Goal: Task Accomplishment & Management: Use online tool/utility

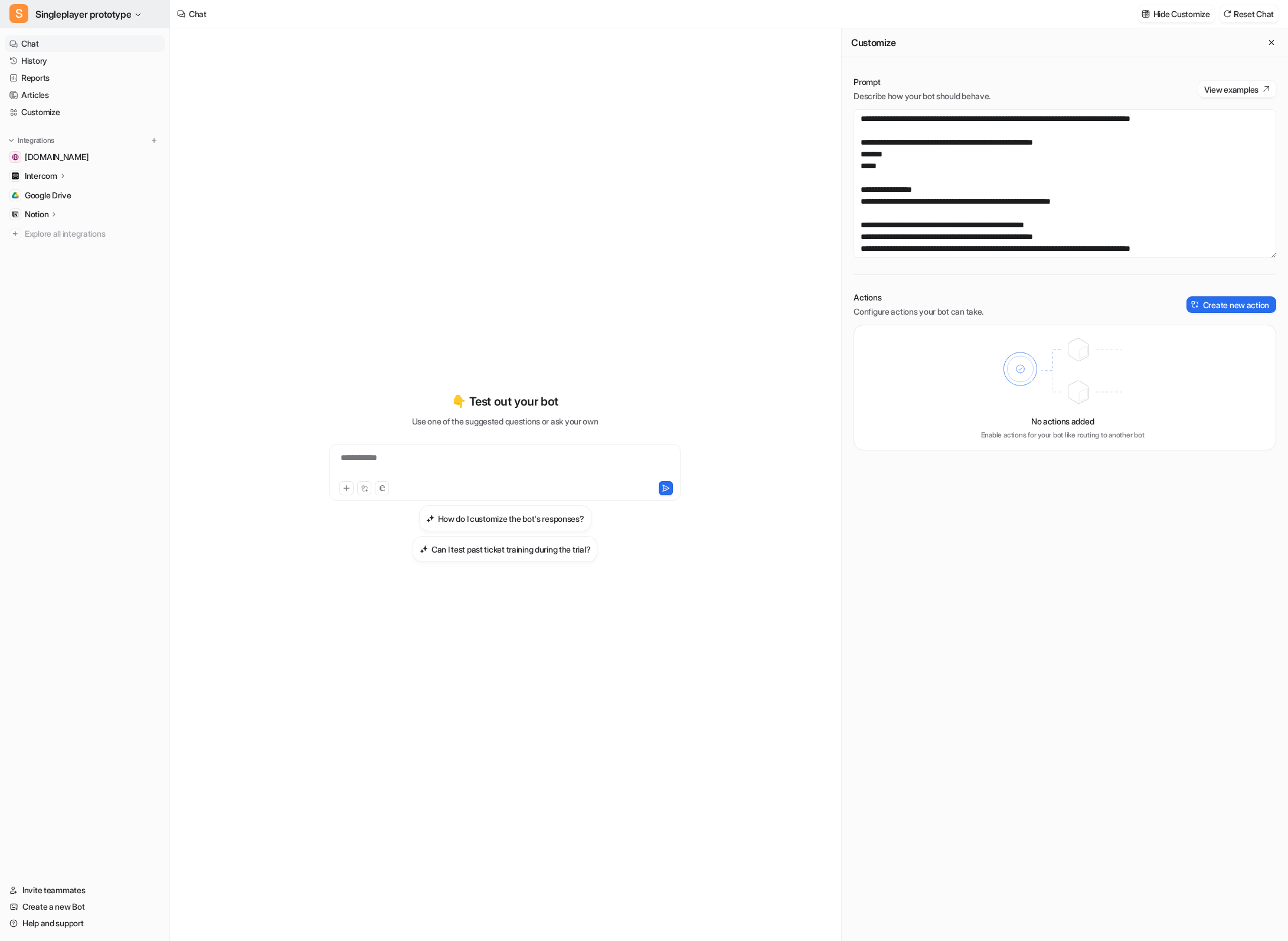
click at [104, 18] on span "Singleplayer prototype" at bounding box center [83, 14] width 96 height 17
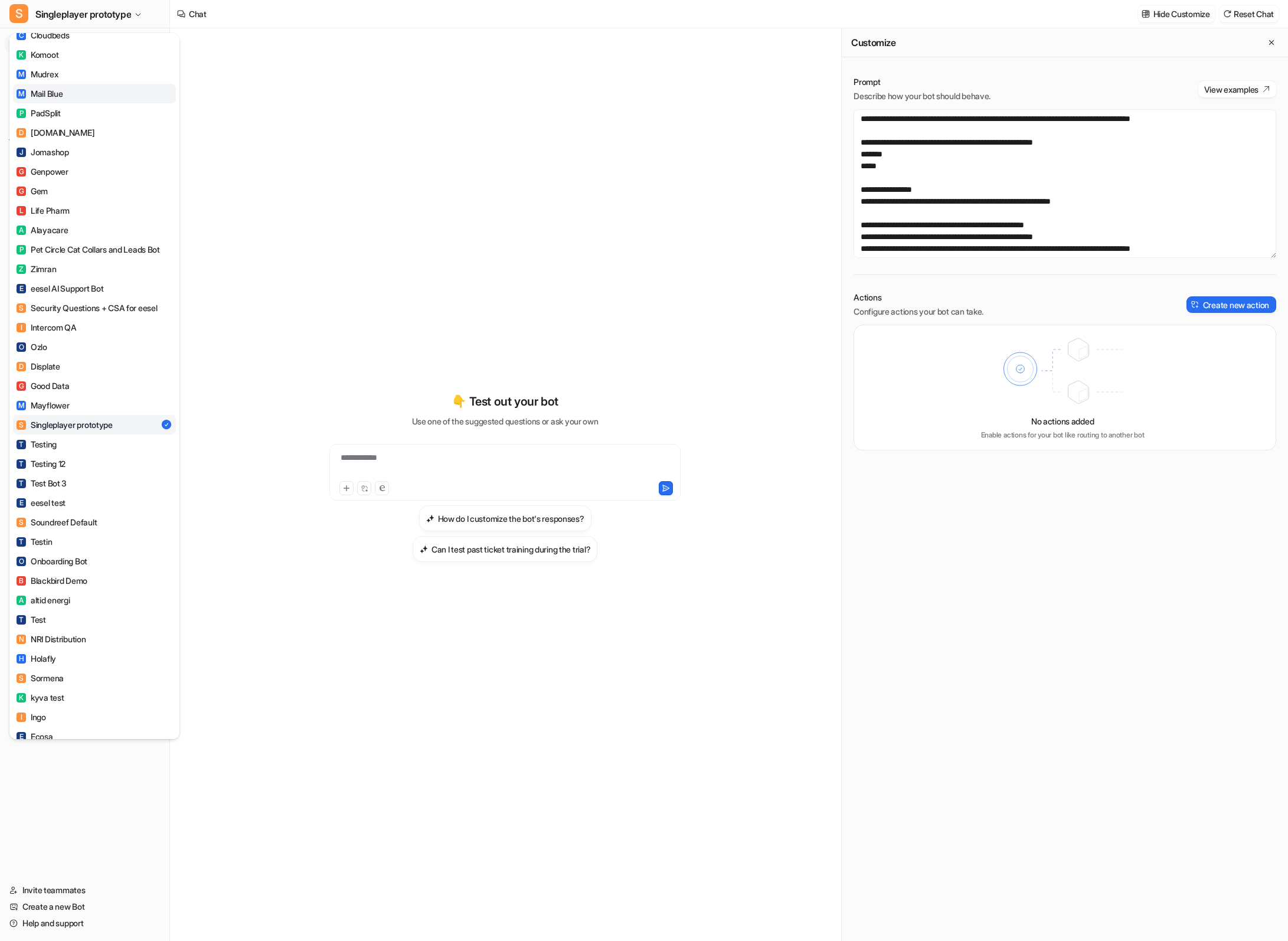
scroll to position [498, 0]
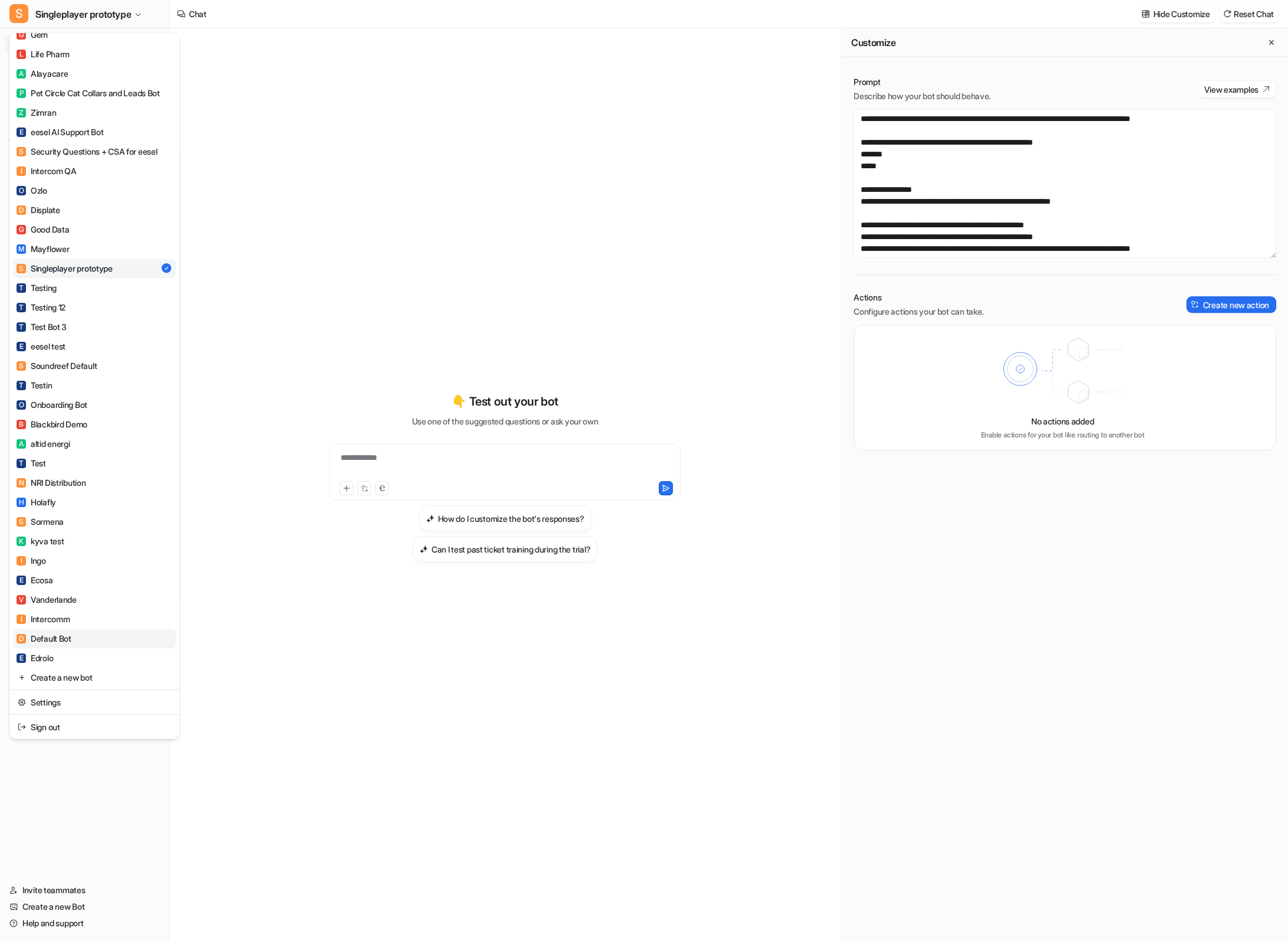
click at [81, 639] on link "D Default Bot" at bounding box center [94, 639] width 163 height 20
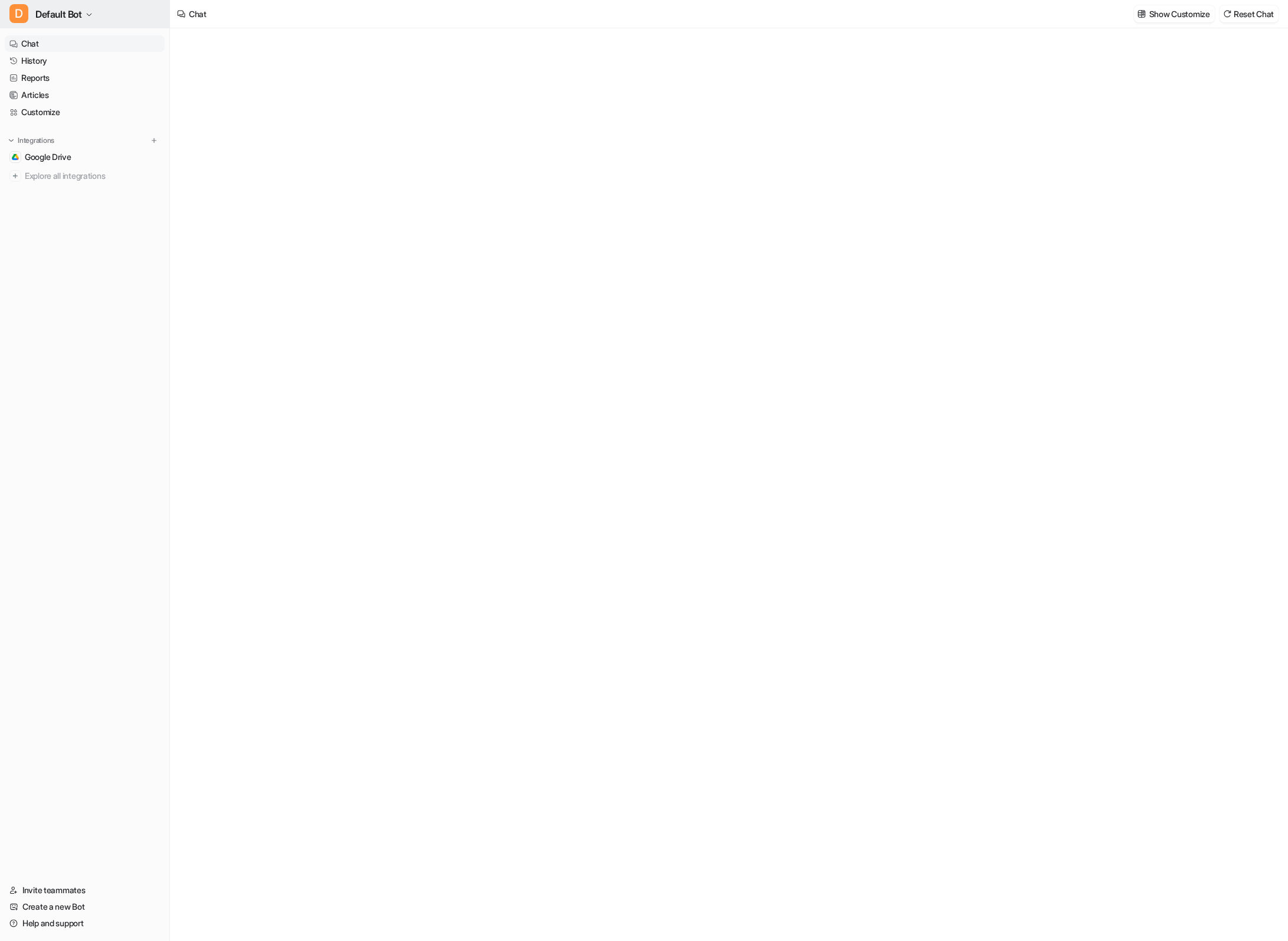
type textarea "**********"
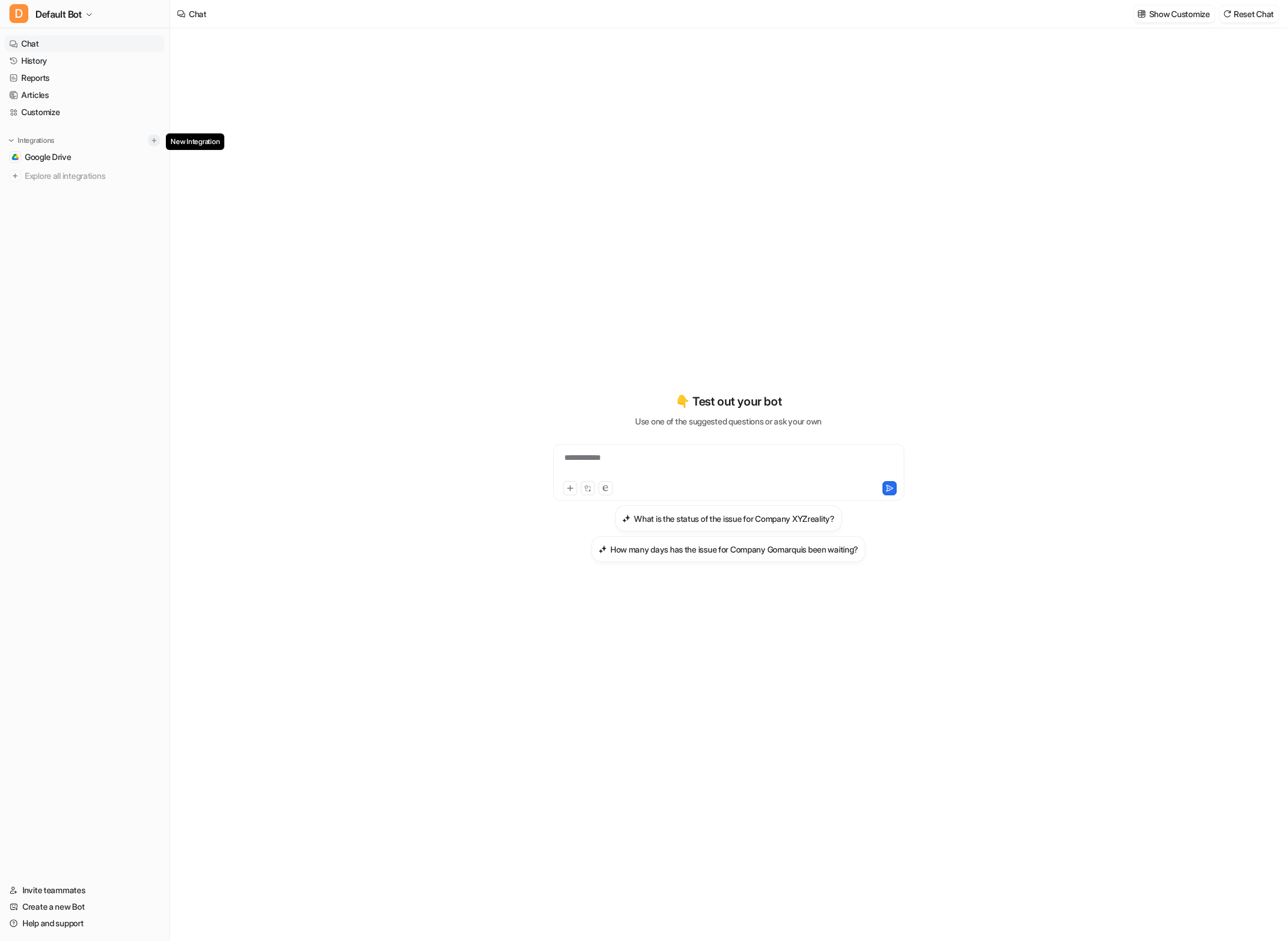
click at [156, 138] on img at bounding box center [154, 140] width 8 height 8
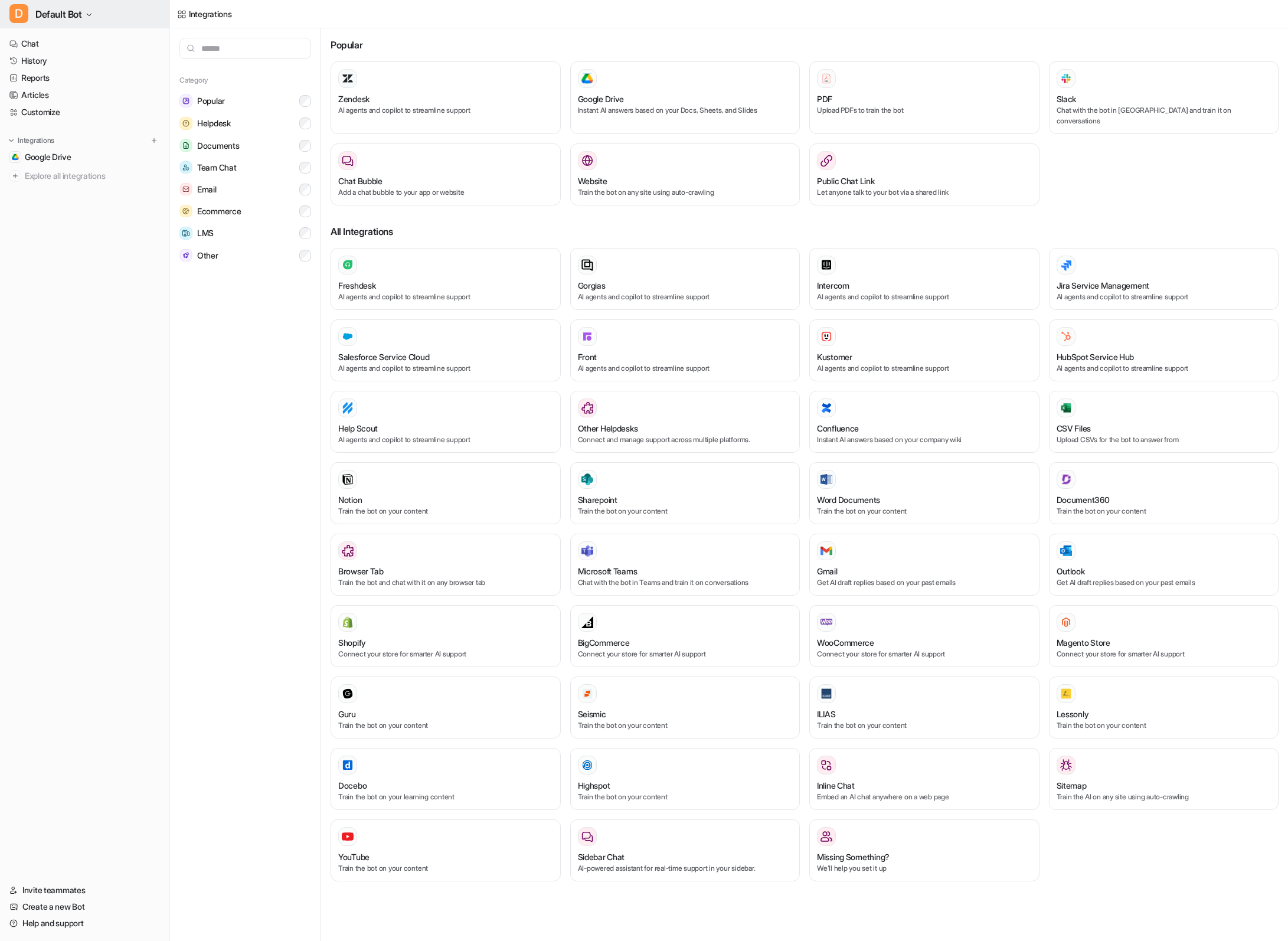
click at [80, 7] on span "Default Bot" at bounding box center [59, 14] width 47 height 17
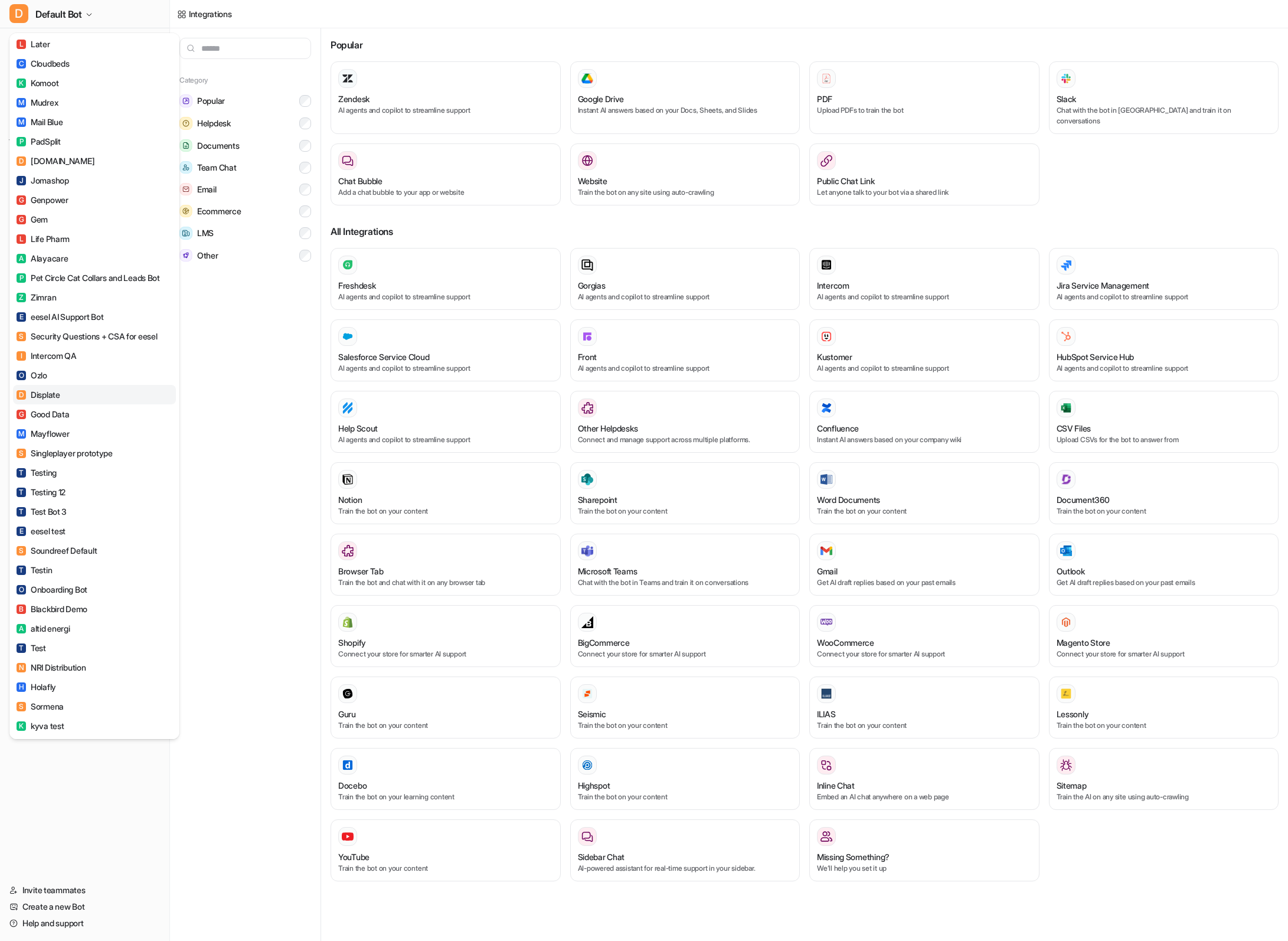
scroll to position [498, 0]
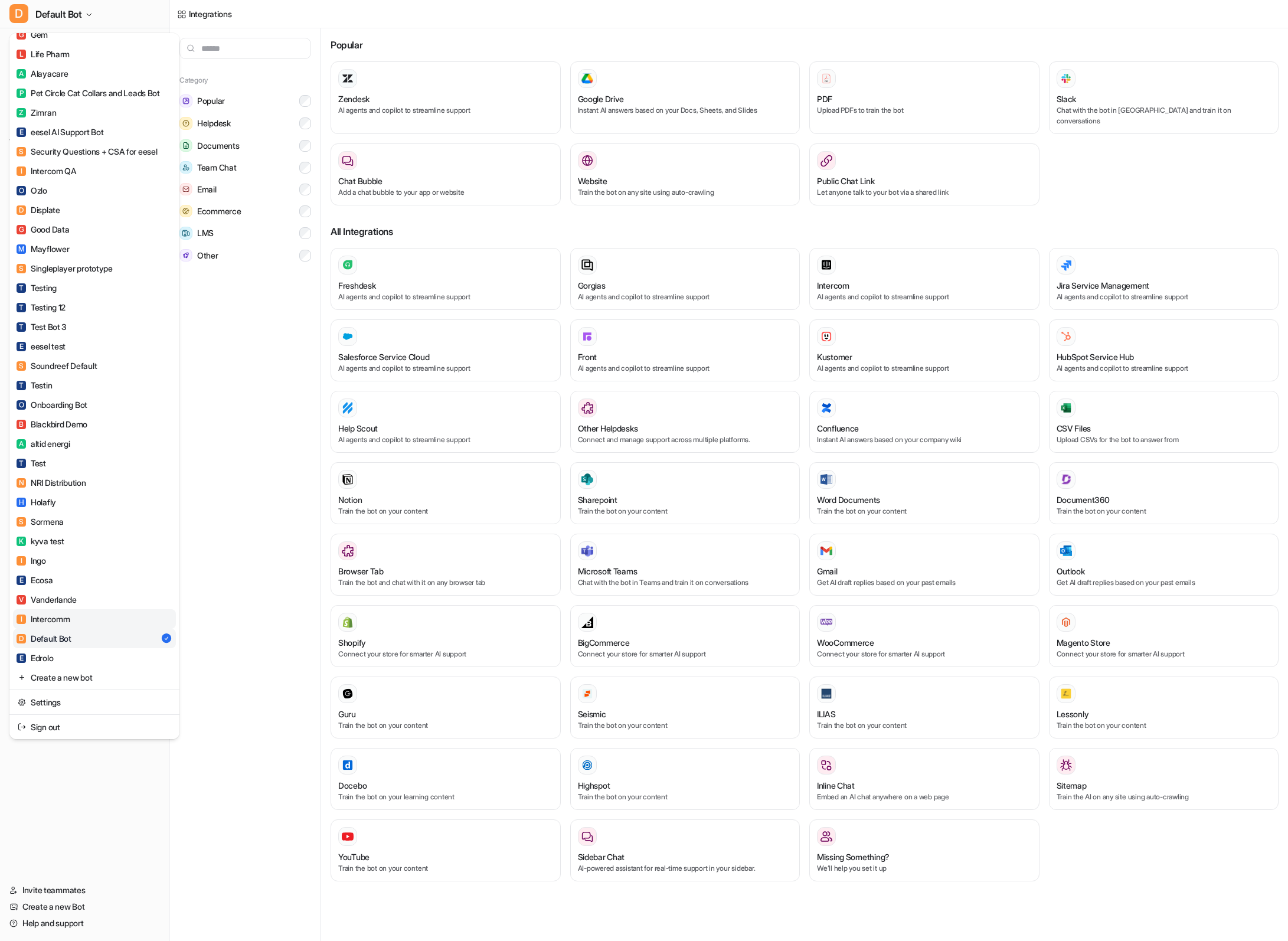
click at [68, 619] on div "I Intercomm" at bounding box center [43, 619] width 53 height 12
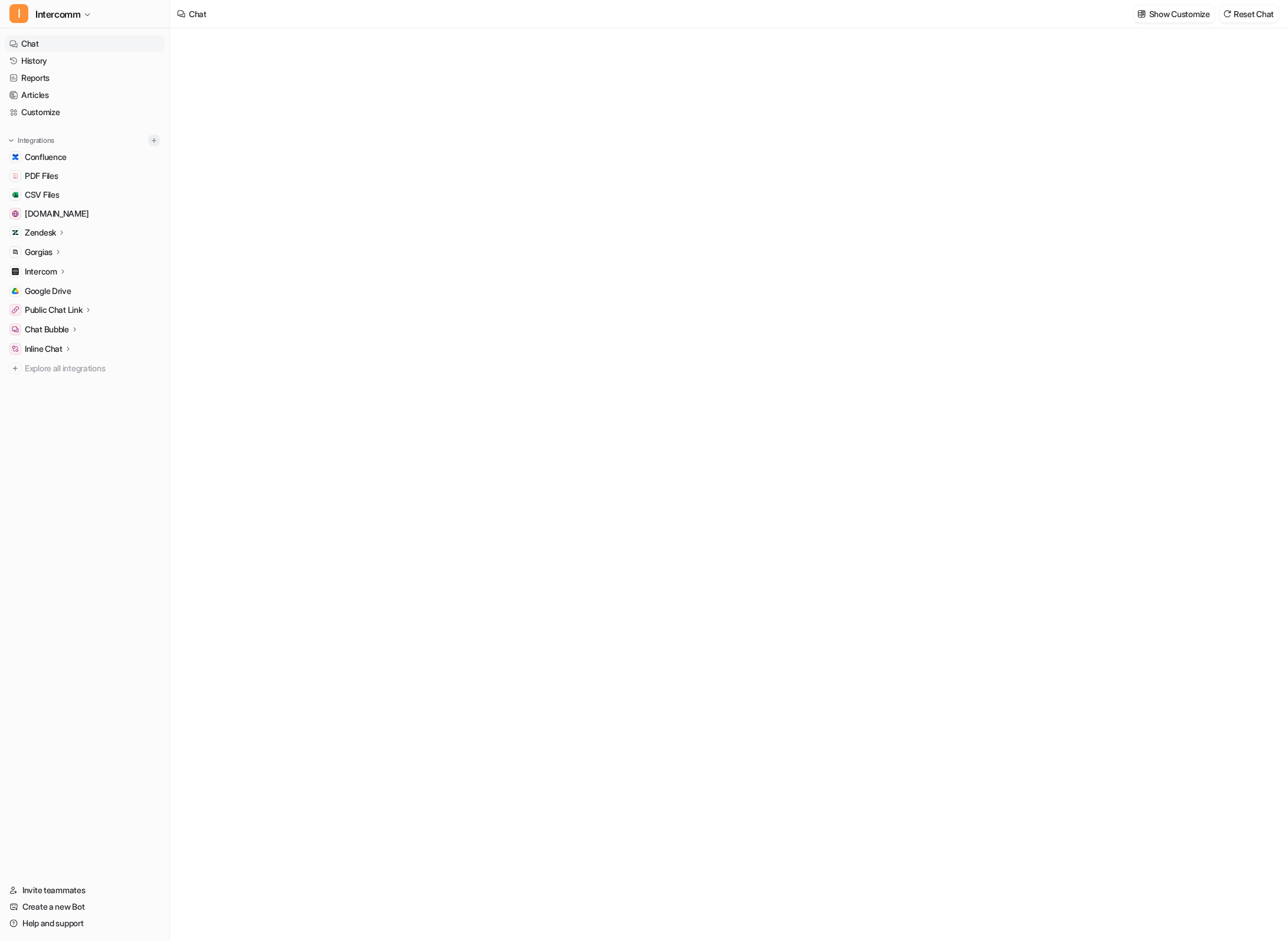
type textarea "**********"
click at [157, 139] on img at bounding box center [154, 140] width 8 height 8
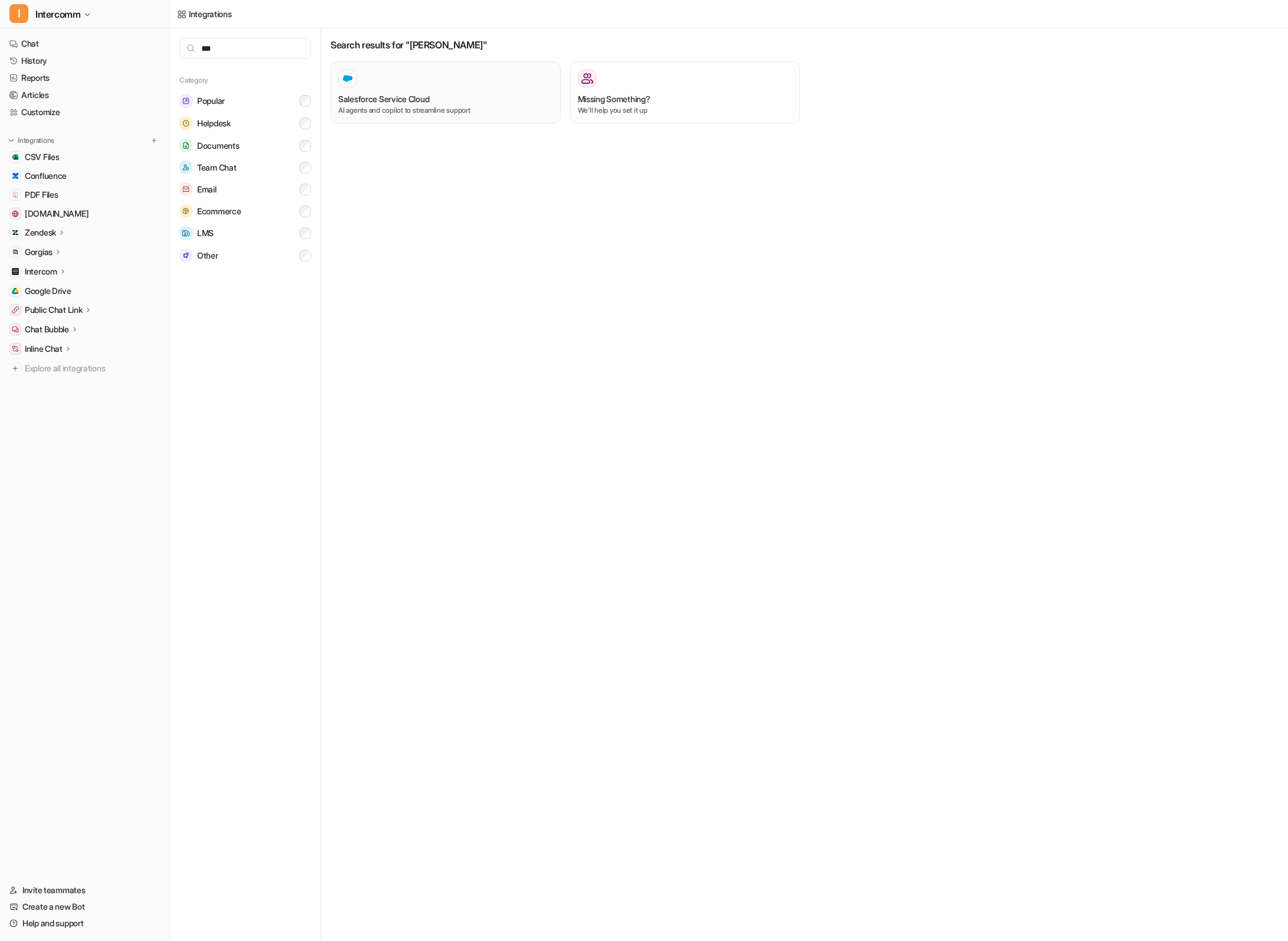
type input "***"
click at [379, 99] on h3 "Salesforce Service Cloud" at bounding box center [384, 99] width 91 height 12
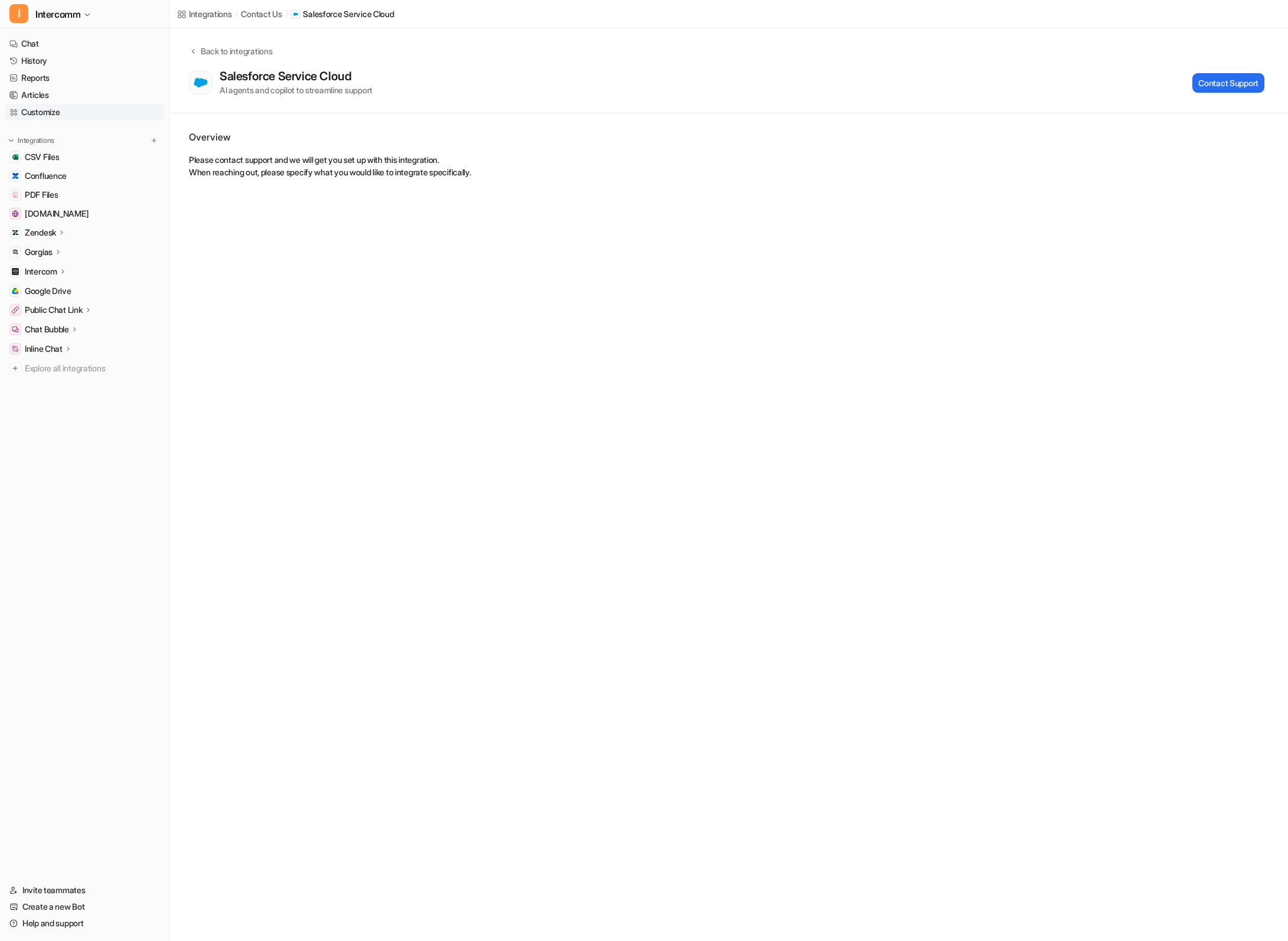
click at [97, 105] on link "Customize" at bounding box center [84, 112] width 160 height 17
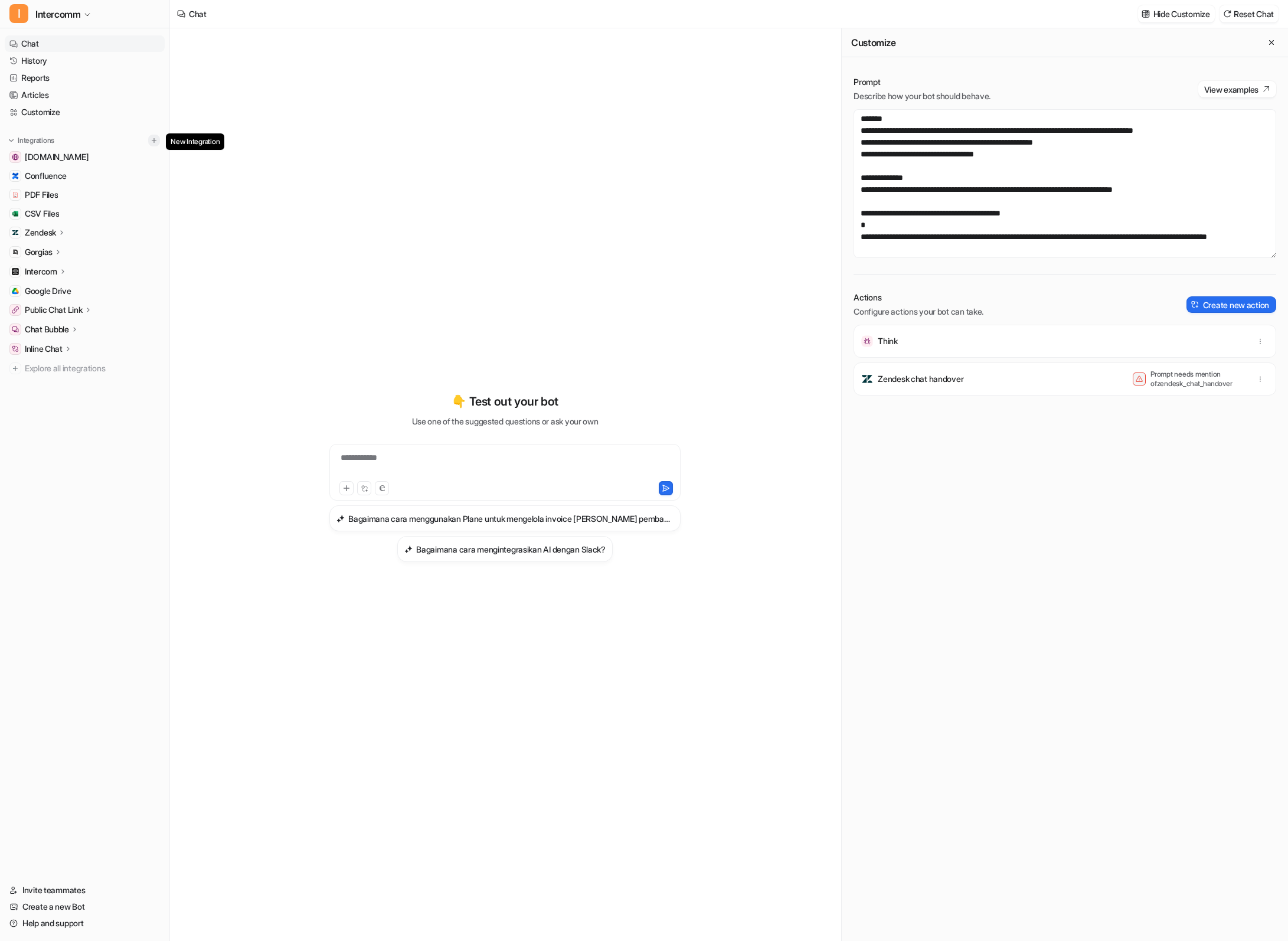
click at [154, 140] on img at bounding box center [154, 140] width 8 height 8
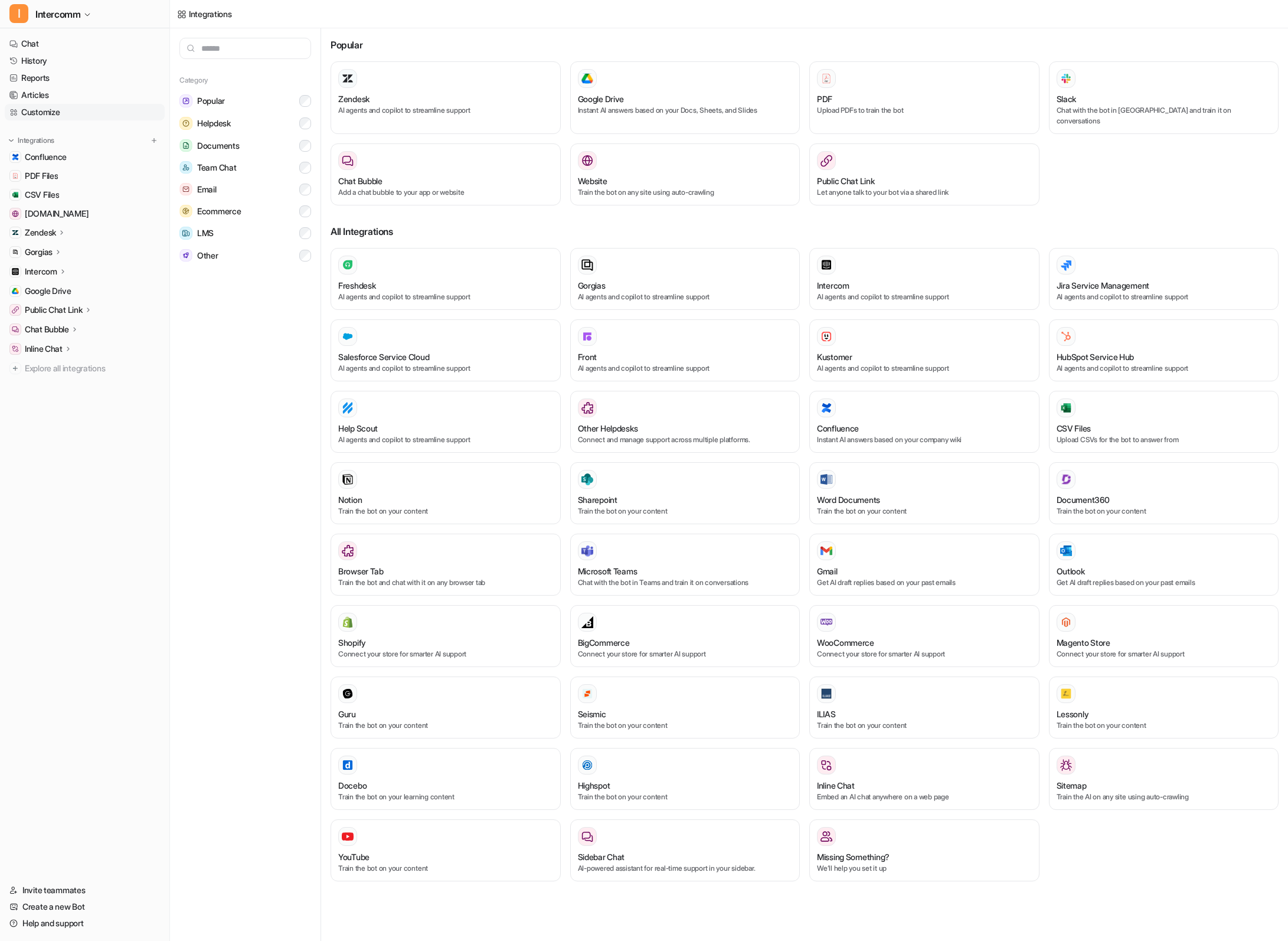
click at [61, 109] on link "Customize" at bounding box center [84, 112] width 160 height 17
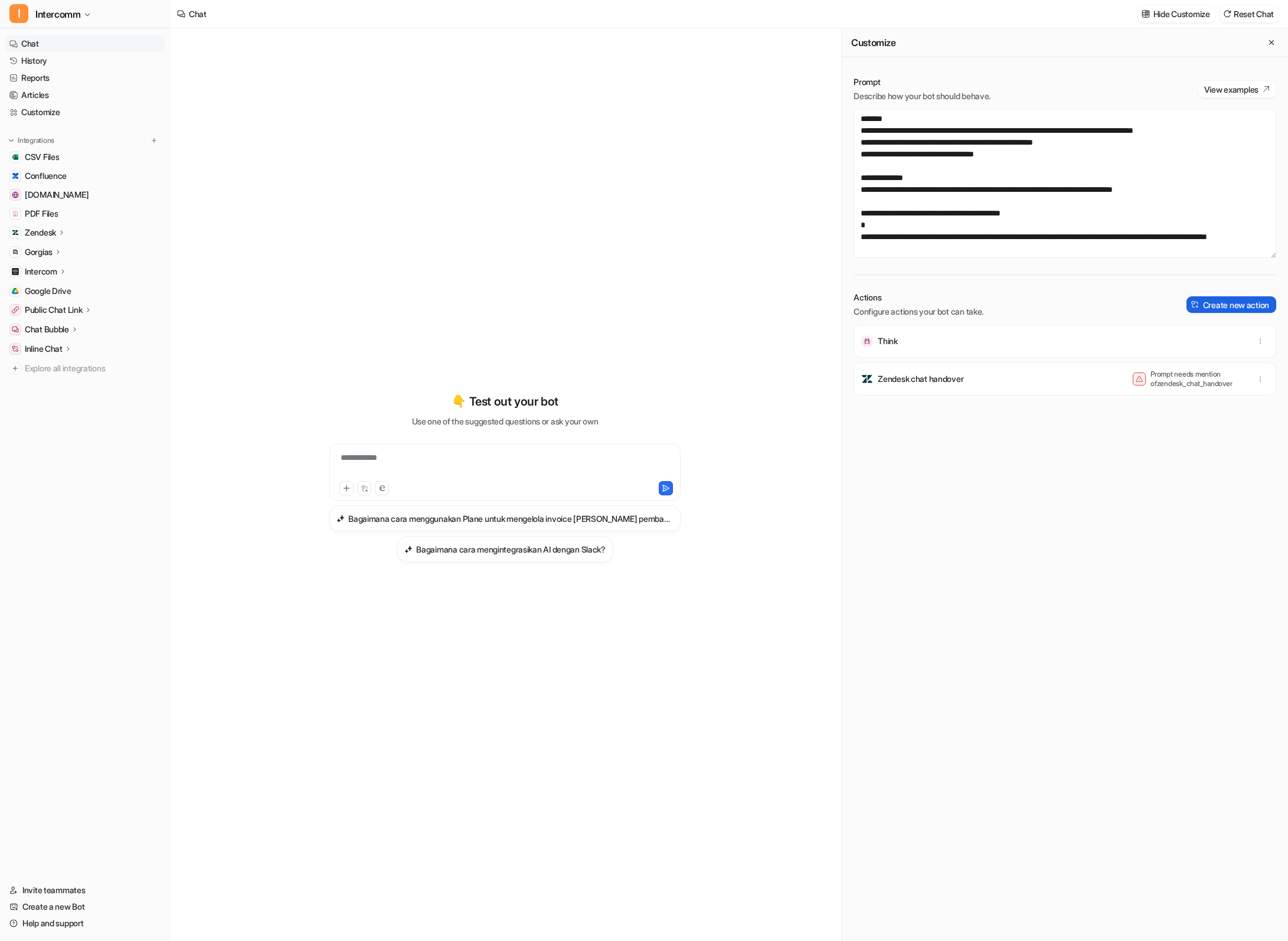
click at [1215, 301] on button "Create new action" at bounding box center [1231, 305] width 90 height 17
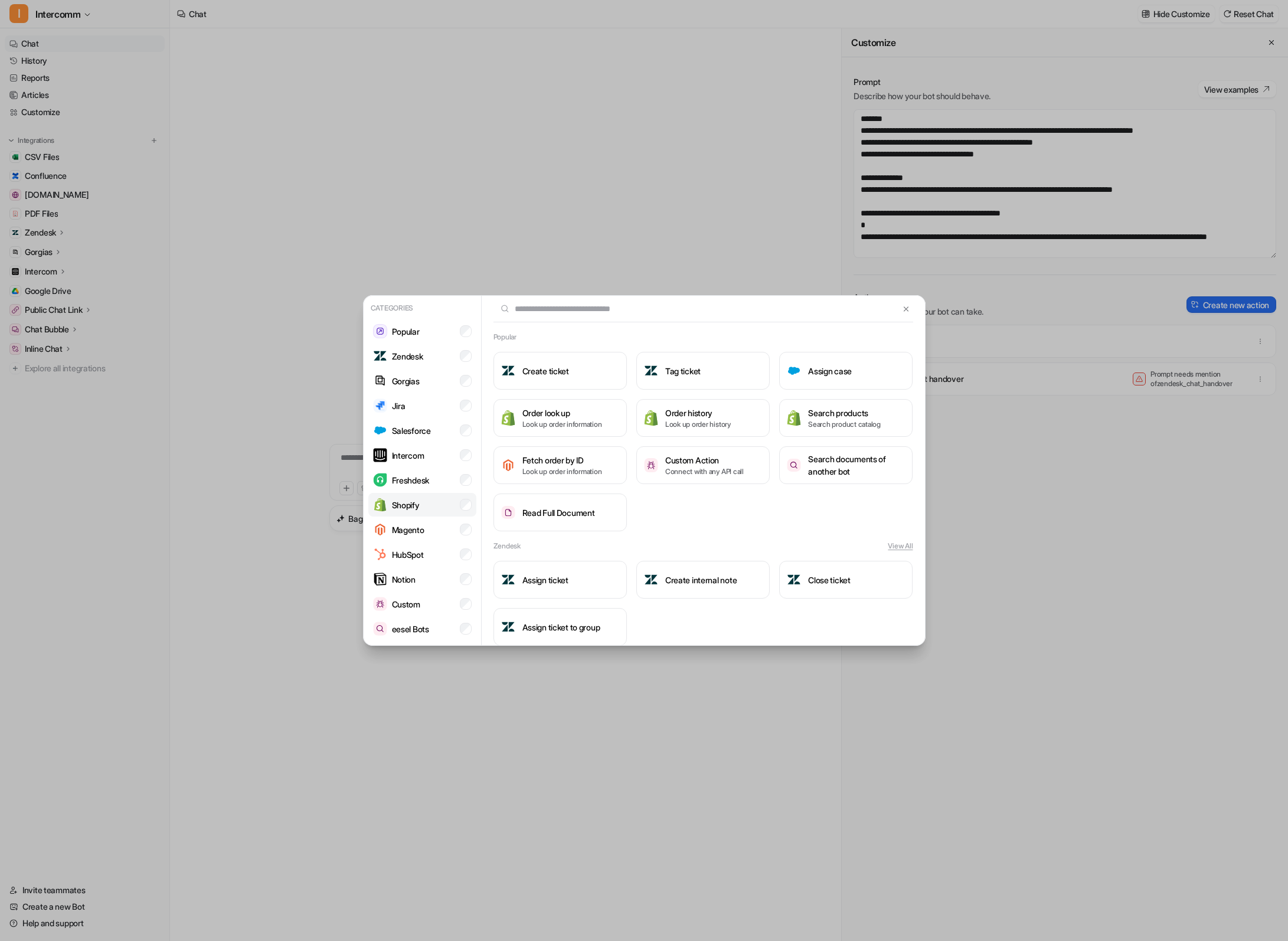
click at [422, 501] on li "Shopify" at bounding box center [422, 504] width 108 height 23
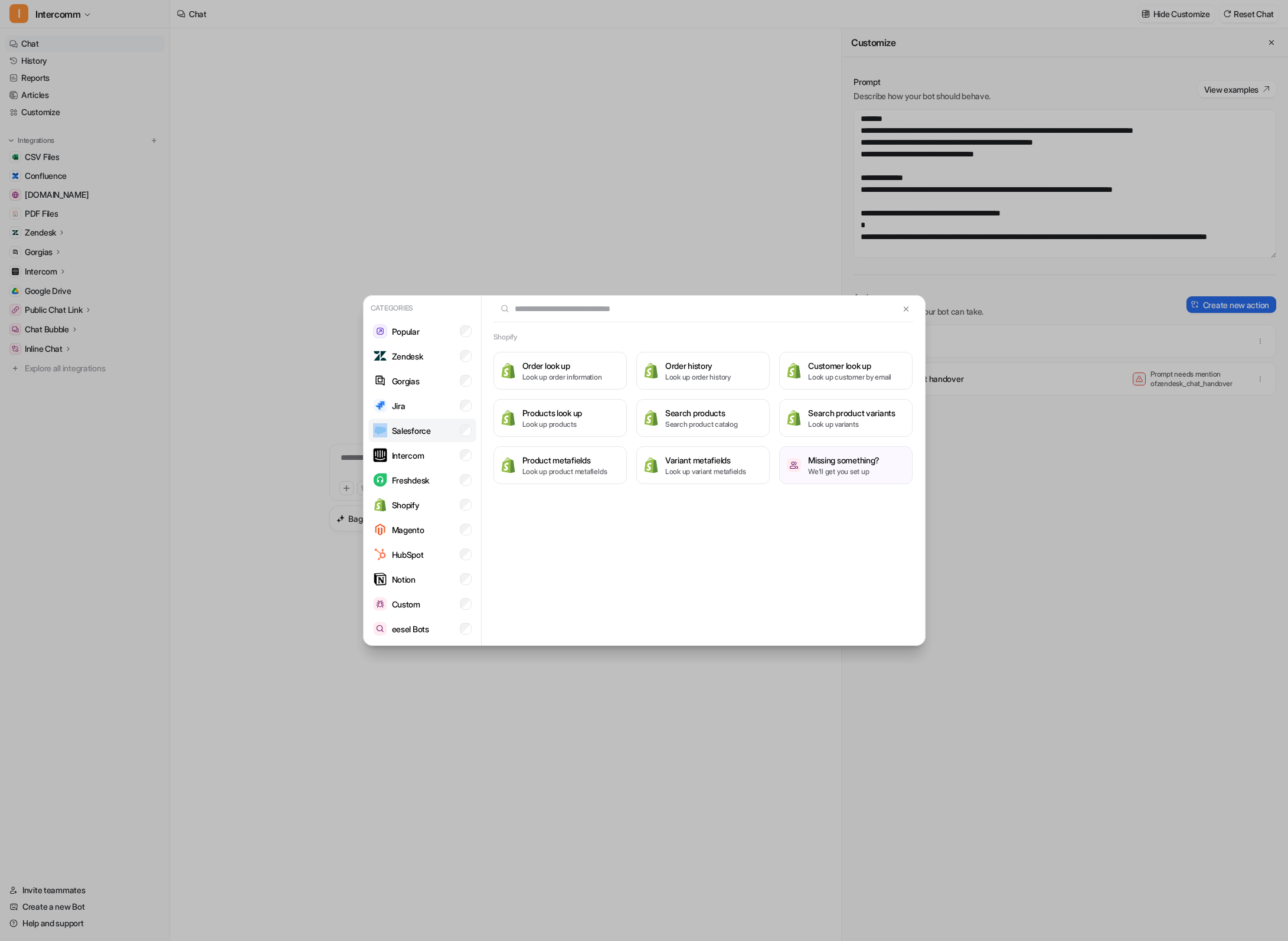
click at [446, 424] on li "Salesforce" at bounding box center [422, 430] width 108 height 23
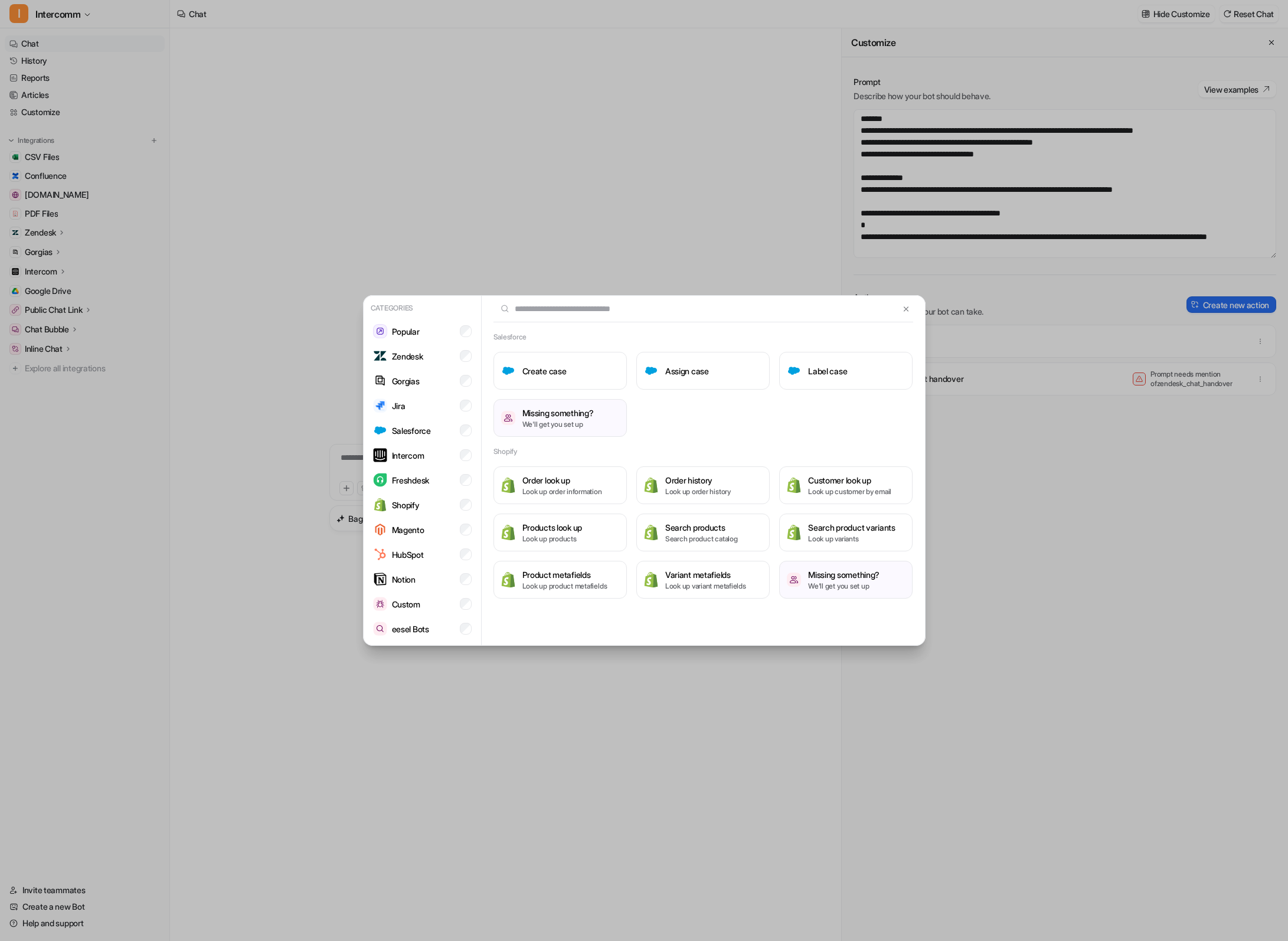
click at [464, 199] on div "Categories Popular Zendesk Gorgias Jira Salesforce Intercom Freshdesk Shopify M…" at bounding box center [644, 470] width 581 height 941
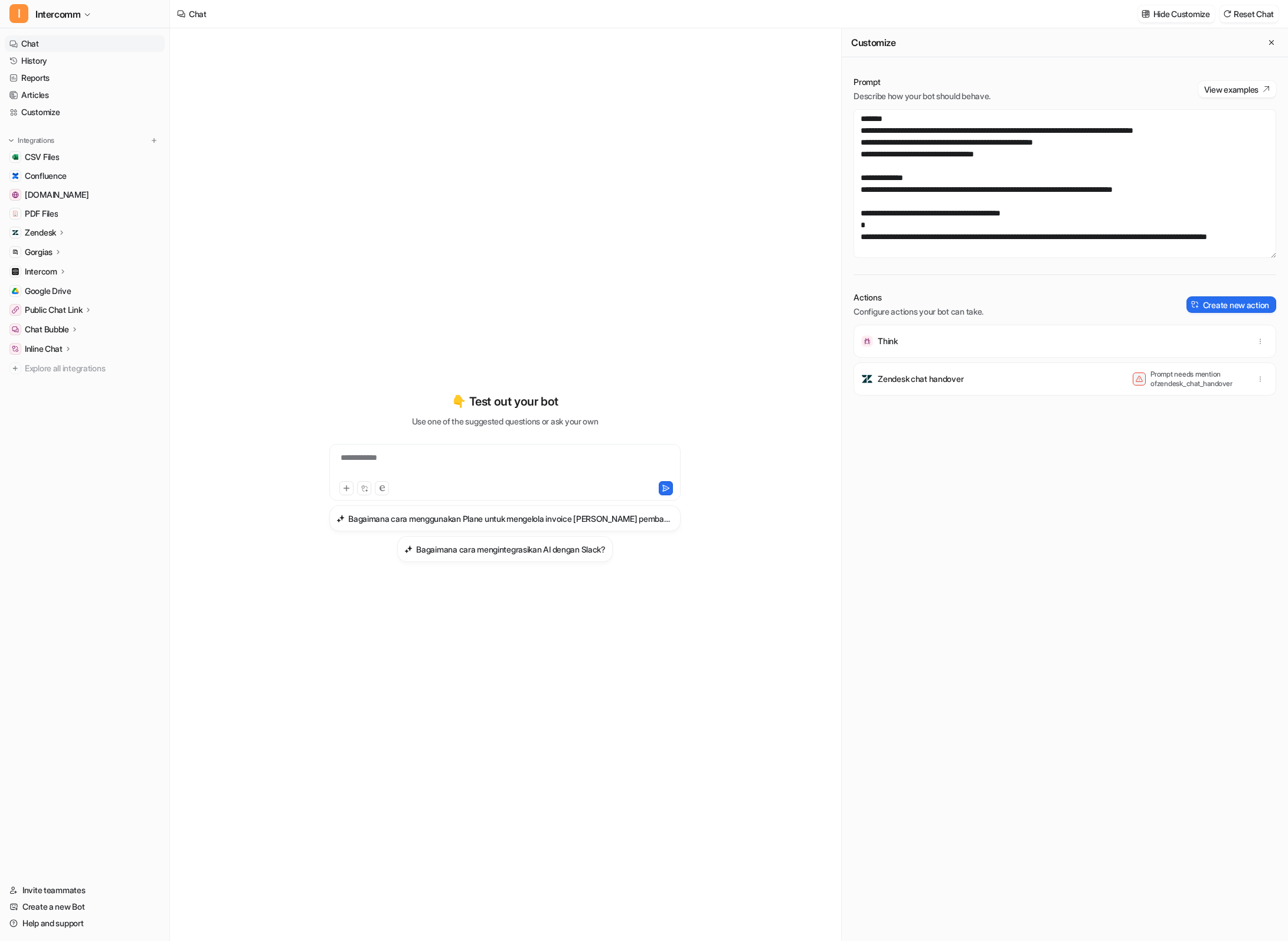
click at [150, 146] on div "Integrations CSV Files Confluence www.helpdesk.com PDF Files Zendesk Overview S…" at bounding box center [84, 255] width 160 height 242
click at [150, 144] on img at bounding box center [154, 140] width 8 height 8
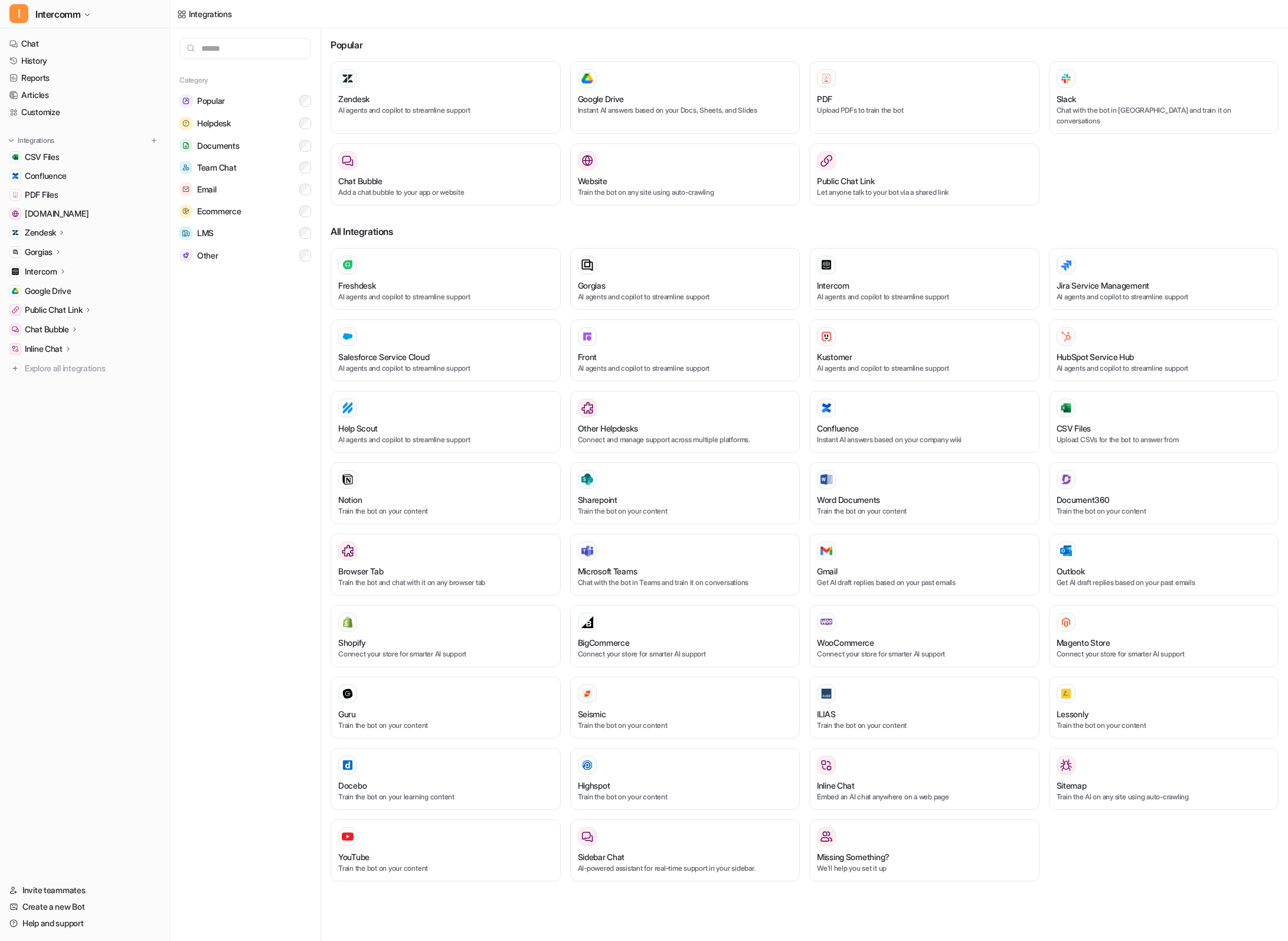
click at [228, 49] on input "text" at bounding box center [245, 48] width 131 height 21
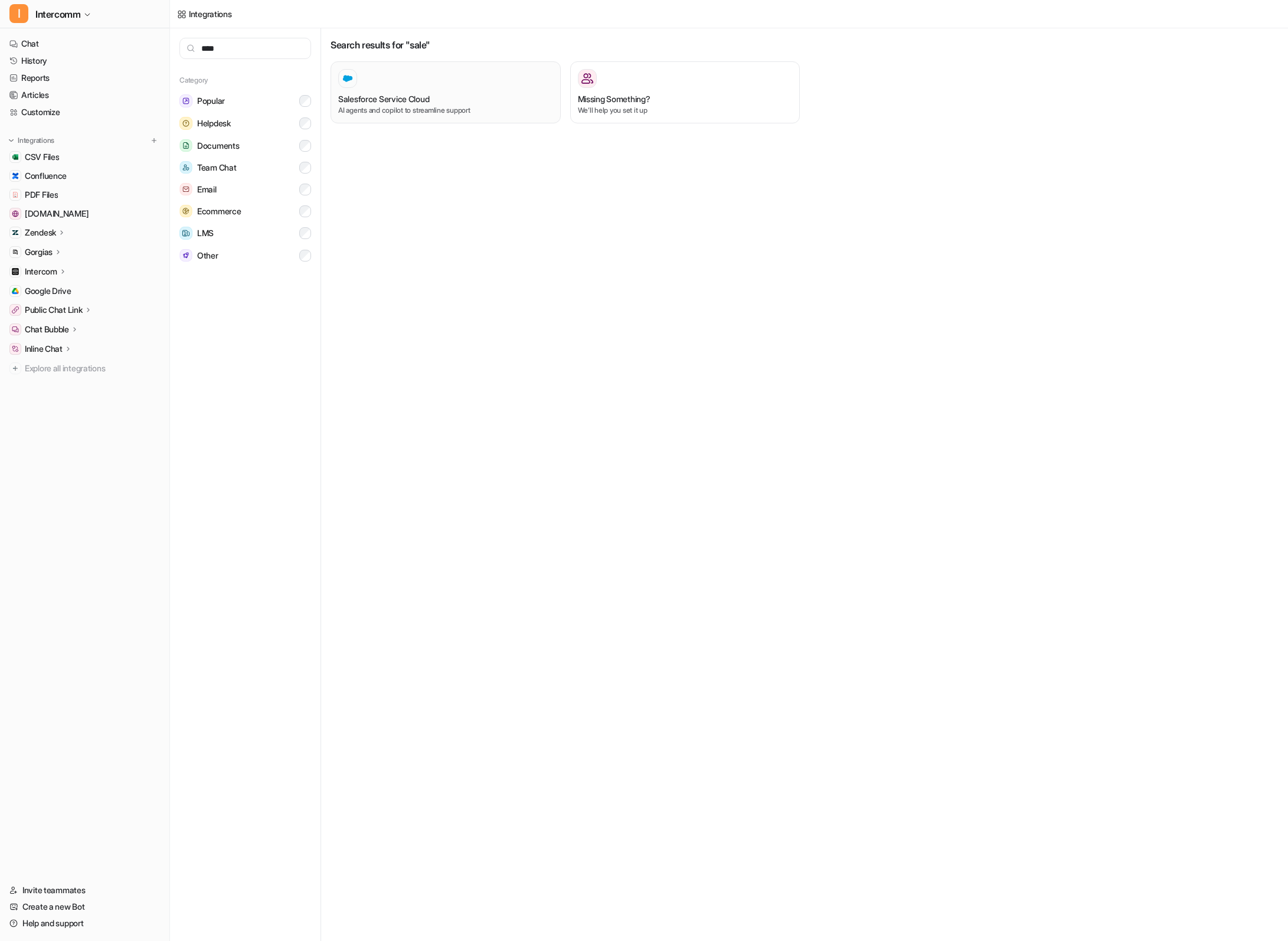
type input "****"
click at [422, 105] on p "AI agents and copilot to streamline support" at bounding box center [446, 110] width 215 height 10
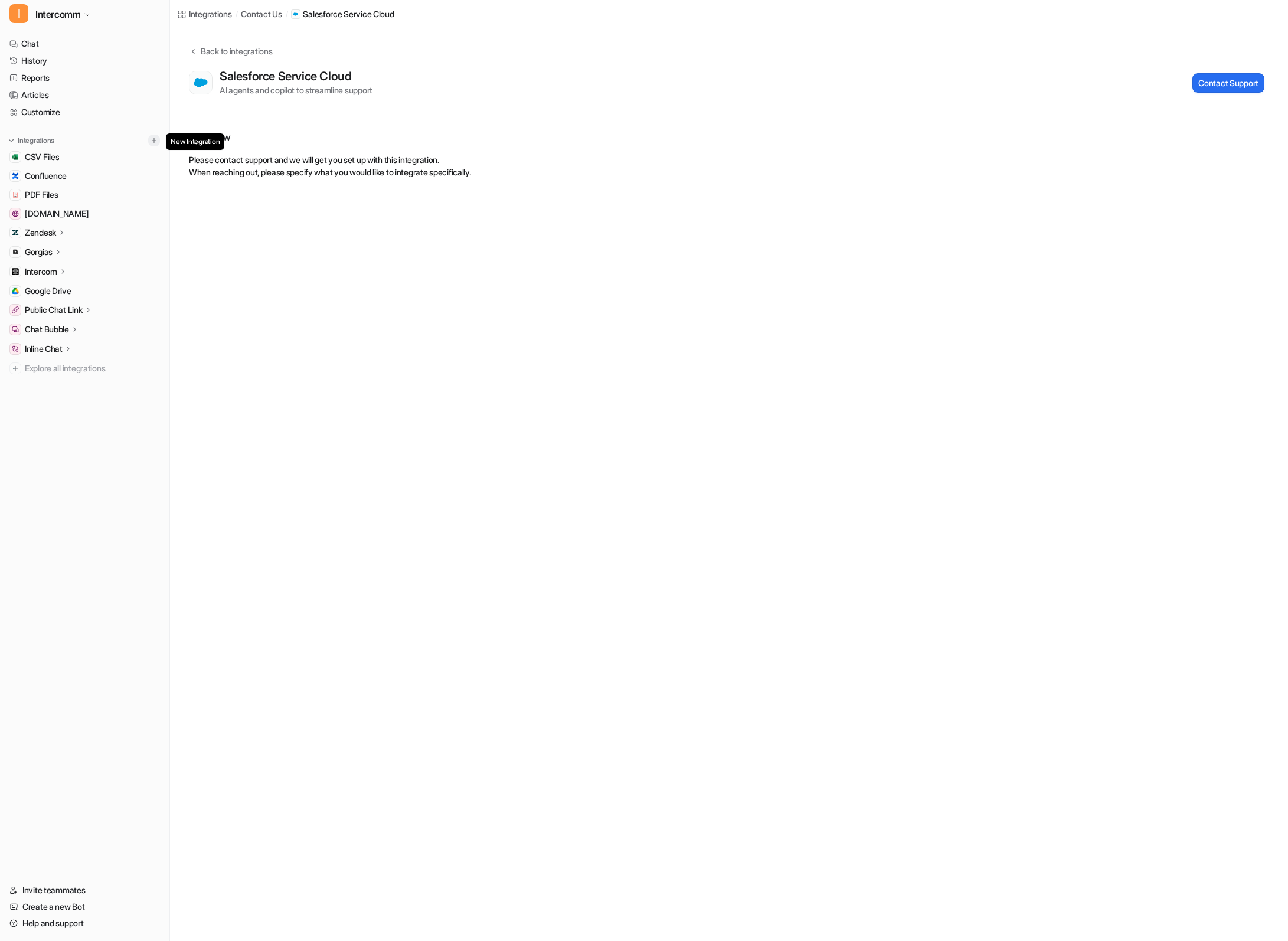
click at [156, 141] on img at bounding box center [154, 140] width 8 height 8
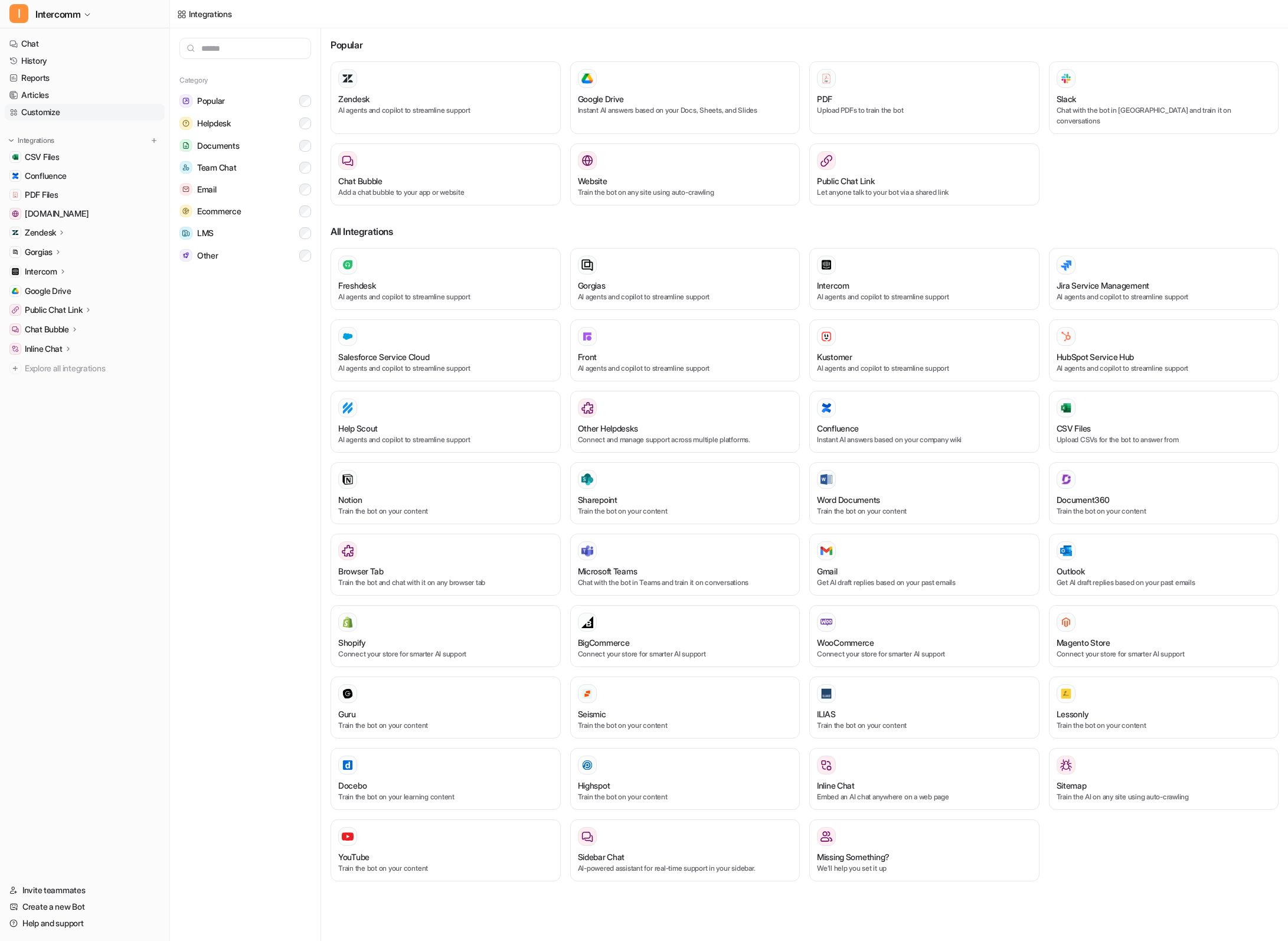
click at [120, 113] on link "Customize" at bounding box center [84, 112] width 160 height 17
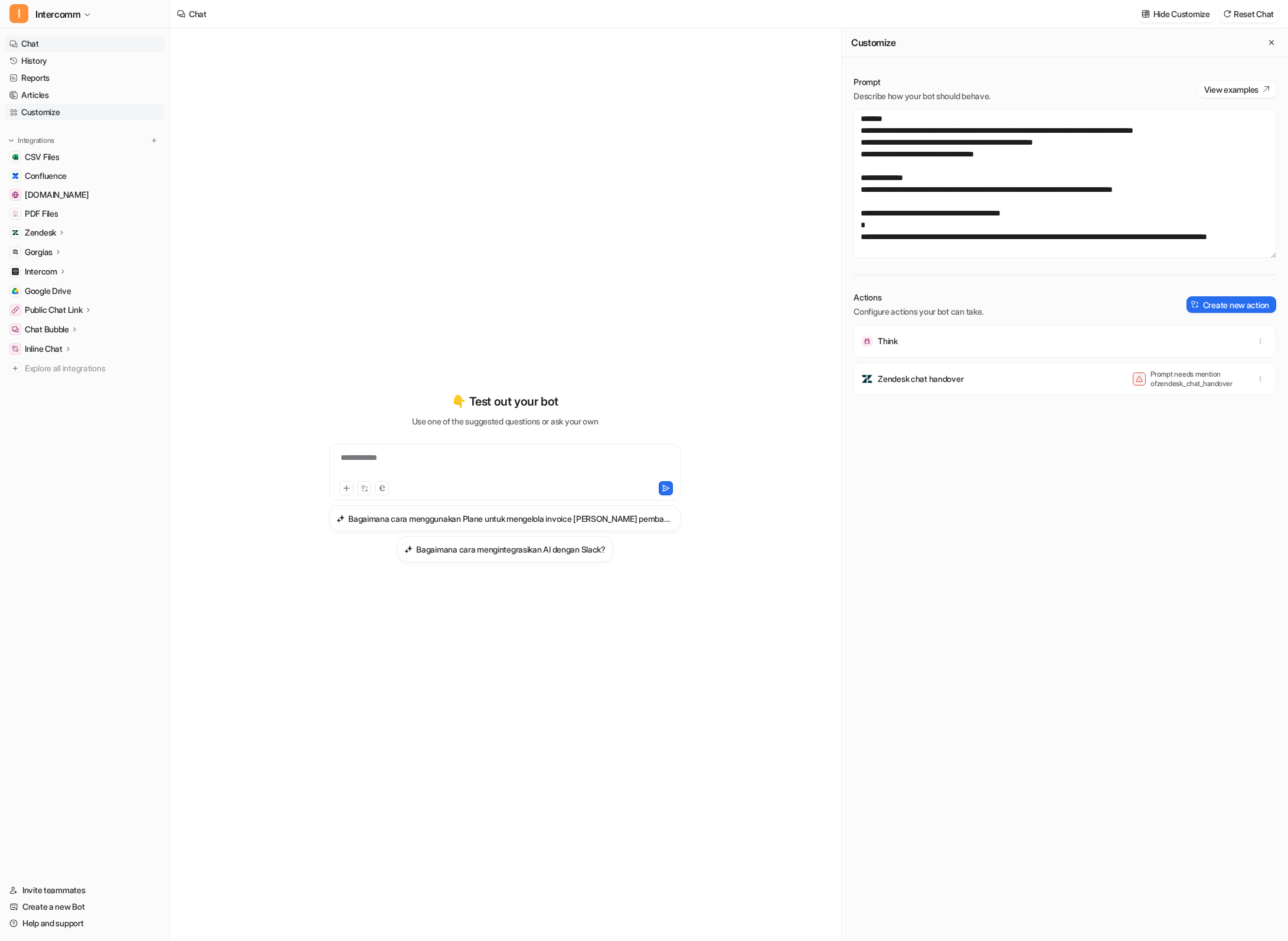
click at [64, 113] on link "Customize" at bounding box center [84, 112] width 160 height 17
click at [104, 98] on link "Articles" at bounding box center [84, 95] width 160 height 17
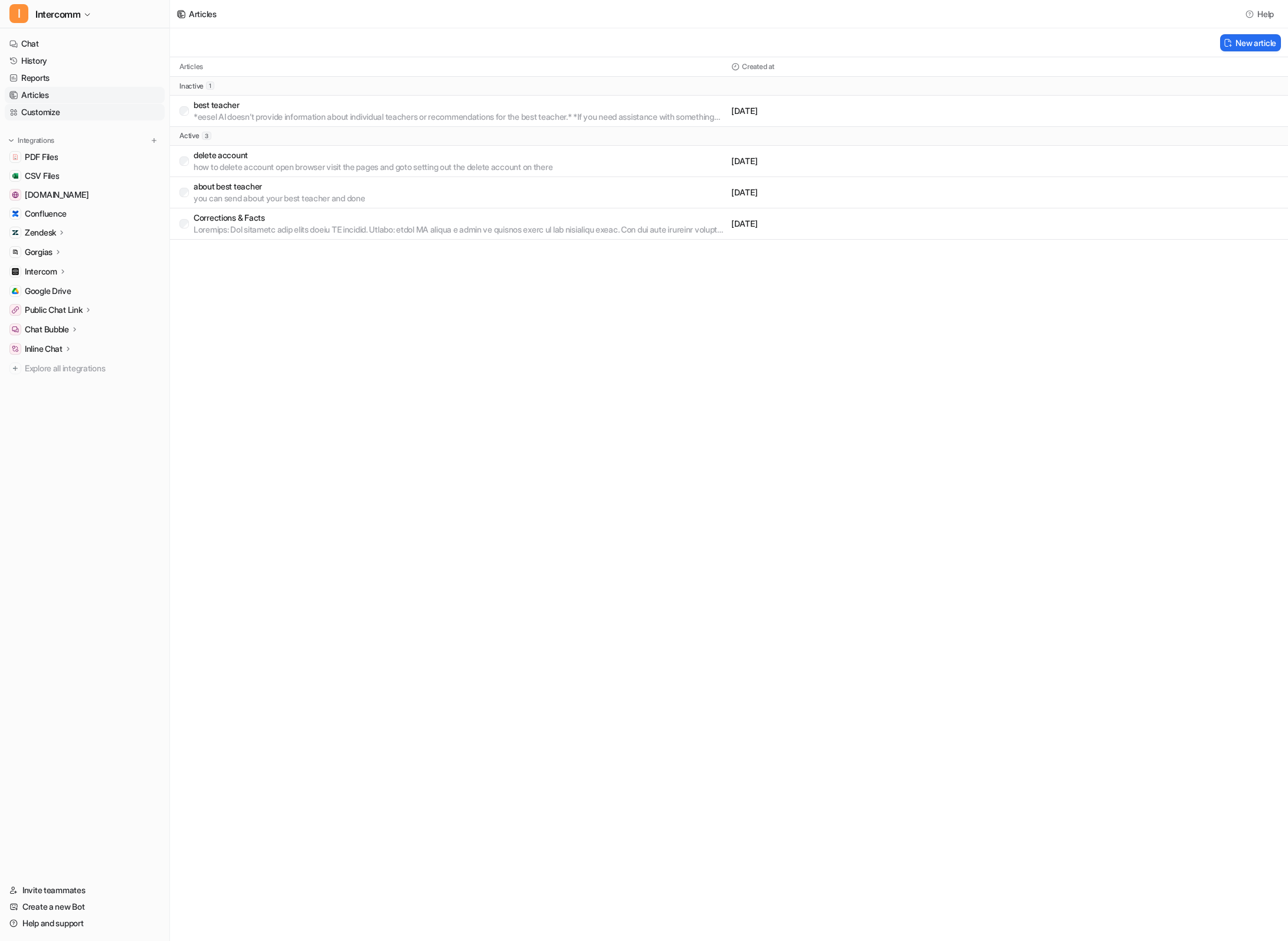
click at [83, 113] on link "Customize" at bounding box center [84, 112] width 160 height 17
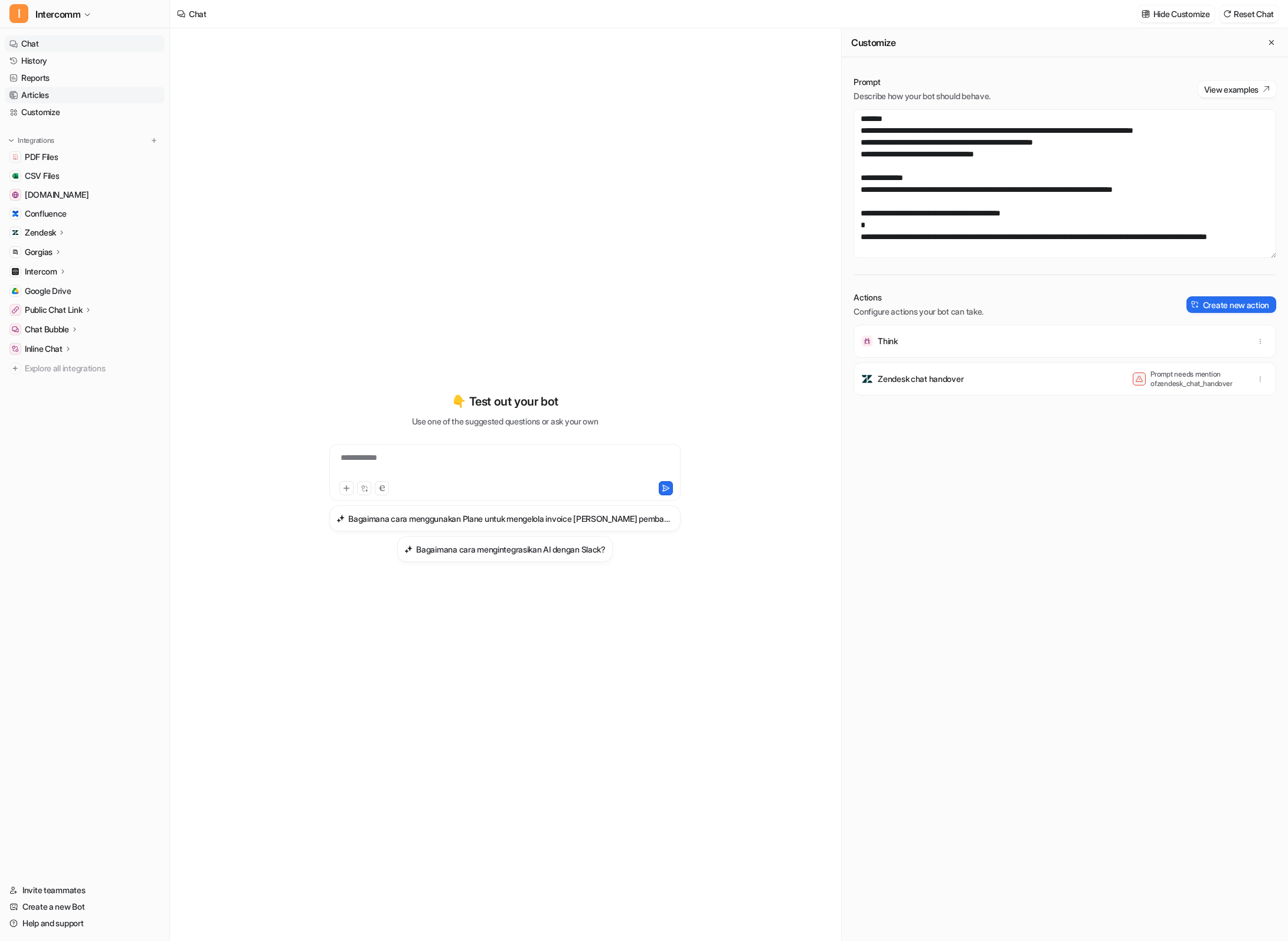
click at [60, 94] on link "Articles" at bounding box center [84, 95] width 160 height 17
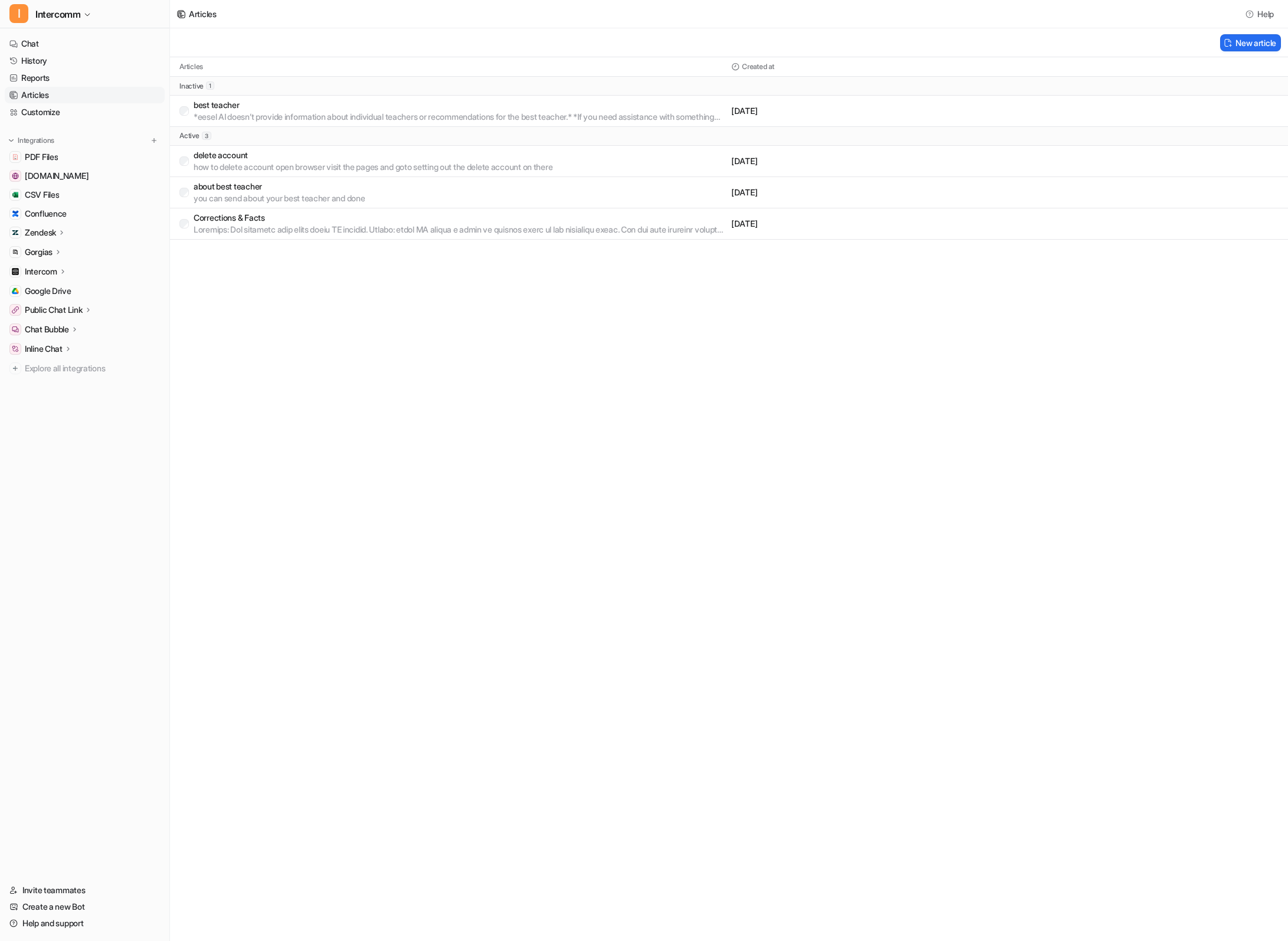
click at [63, 327] on p "Chat Bubble" at bounding box center [47, 329] width 44 height 12
click at [57, 307] on p "Public Chat Link" at bounding box center [54, 310] width 58 height 12
click at [112, 118] on link "Customize" at bounding box center [84, 112] width 160 height 17
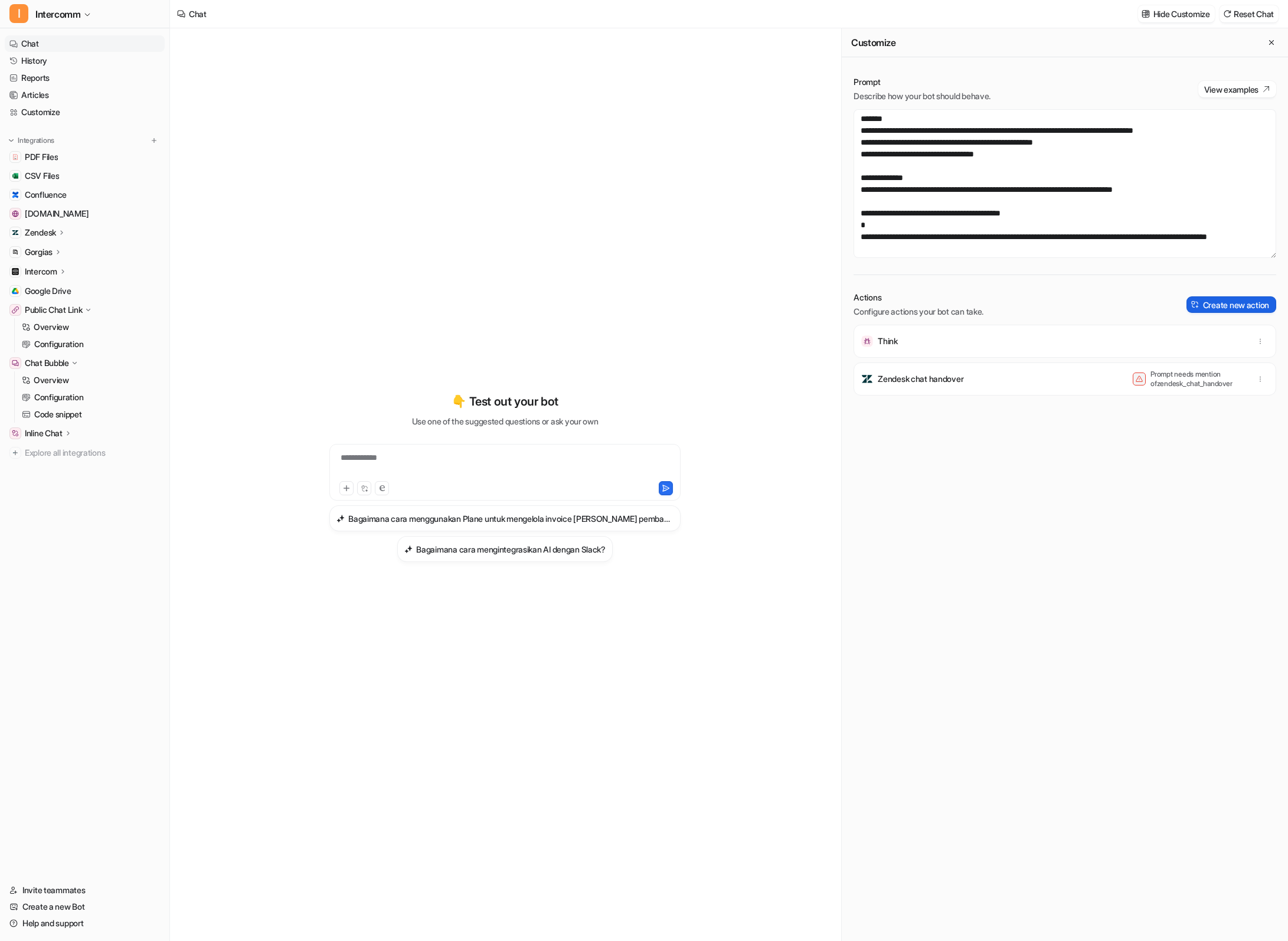
click at [1233, 308] on button "Create new action" at bounding box center [1231, 305] width 90 height 17
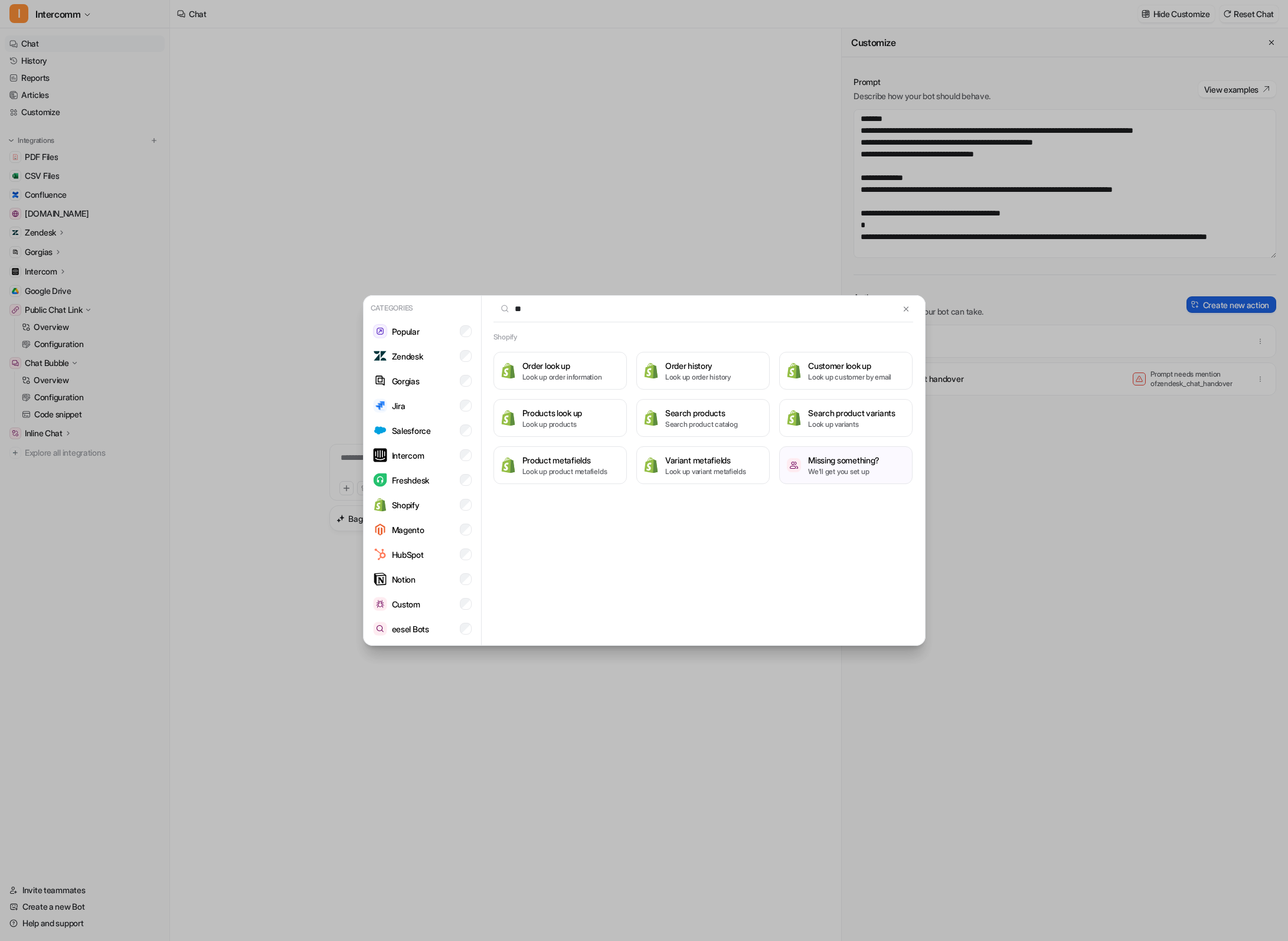
type input "*"
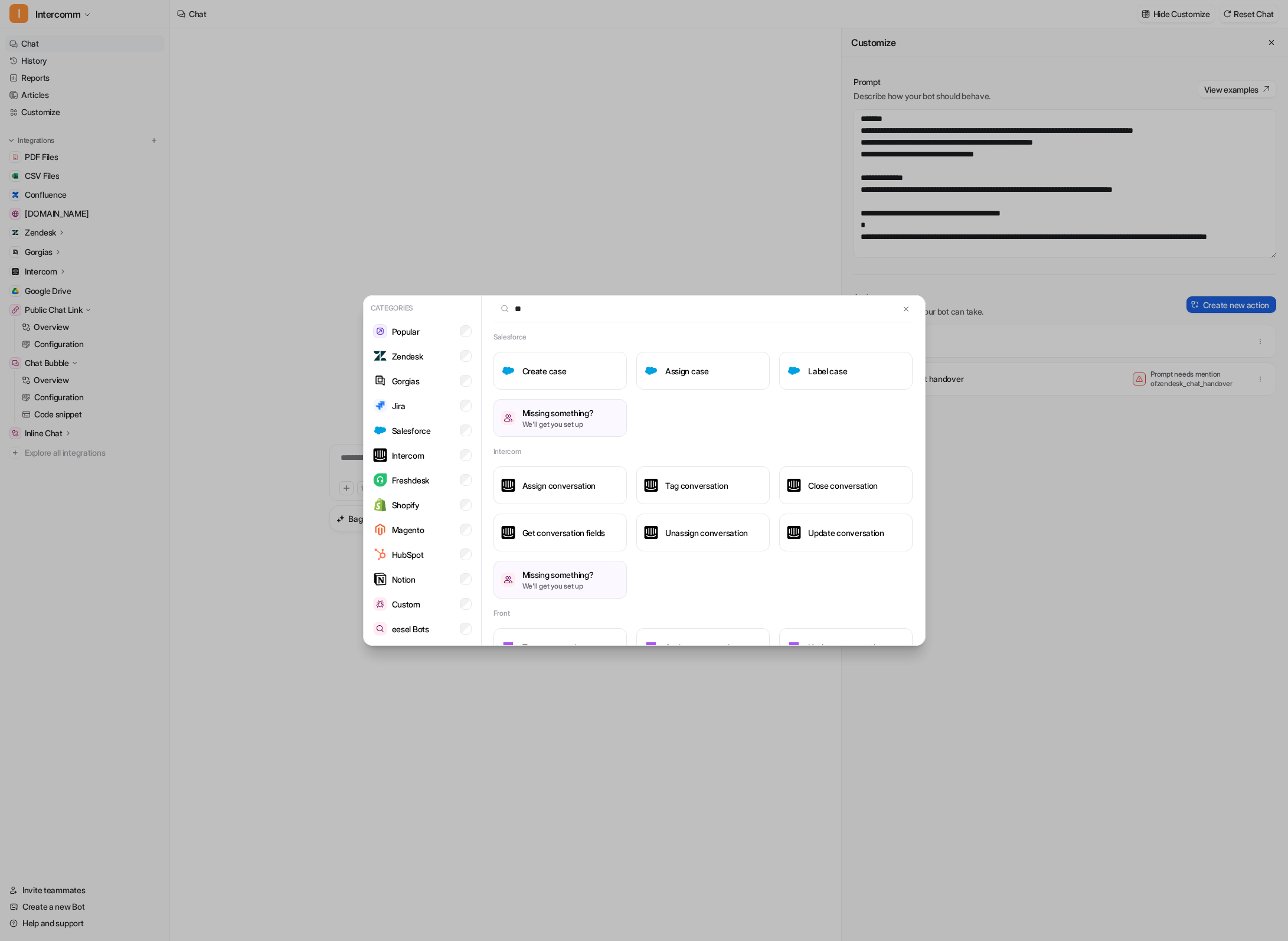
type input "*"
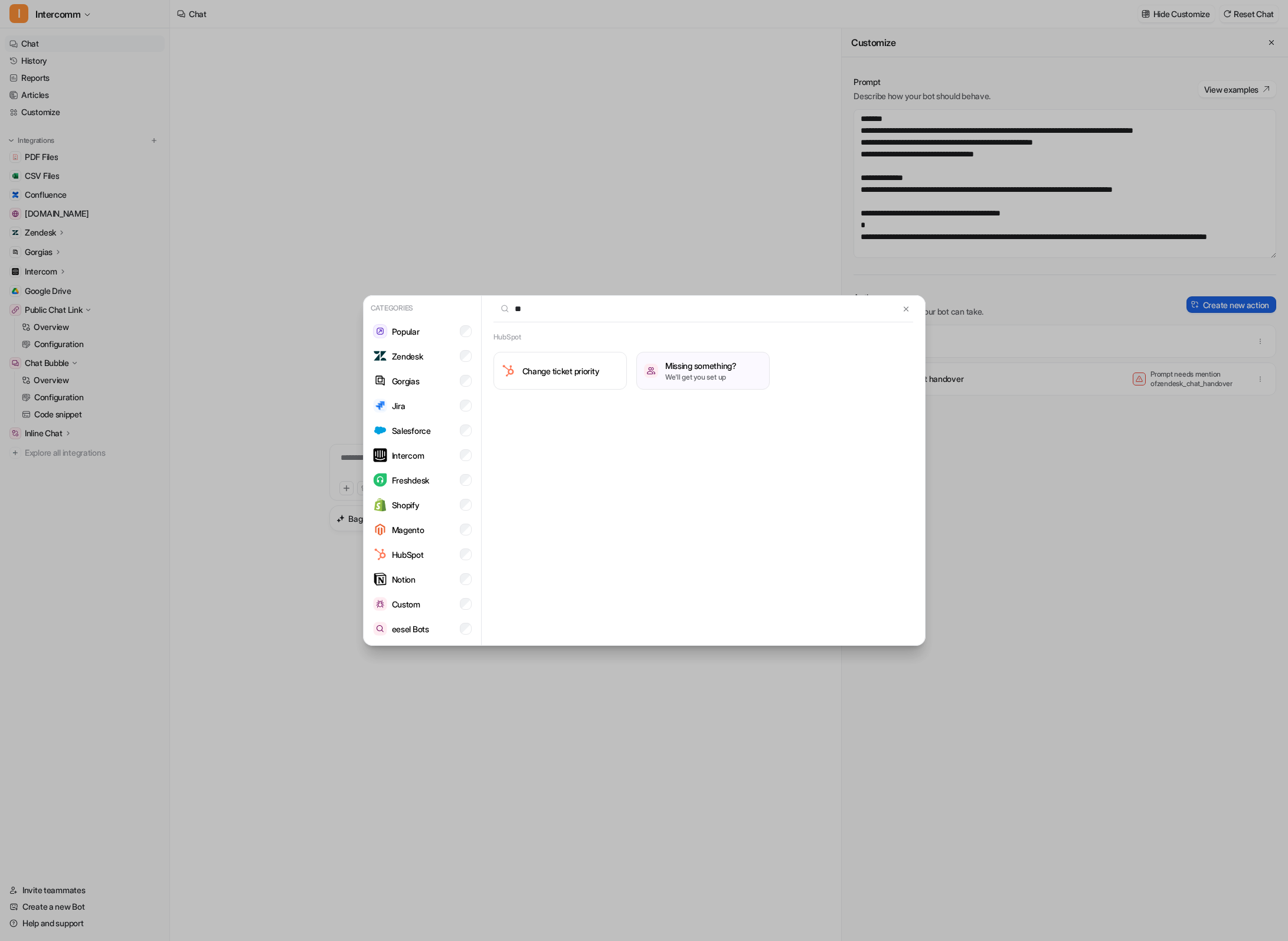
type input "*"
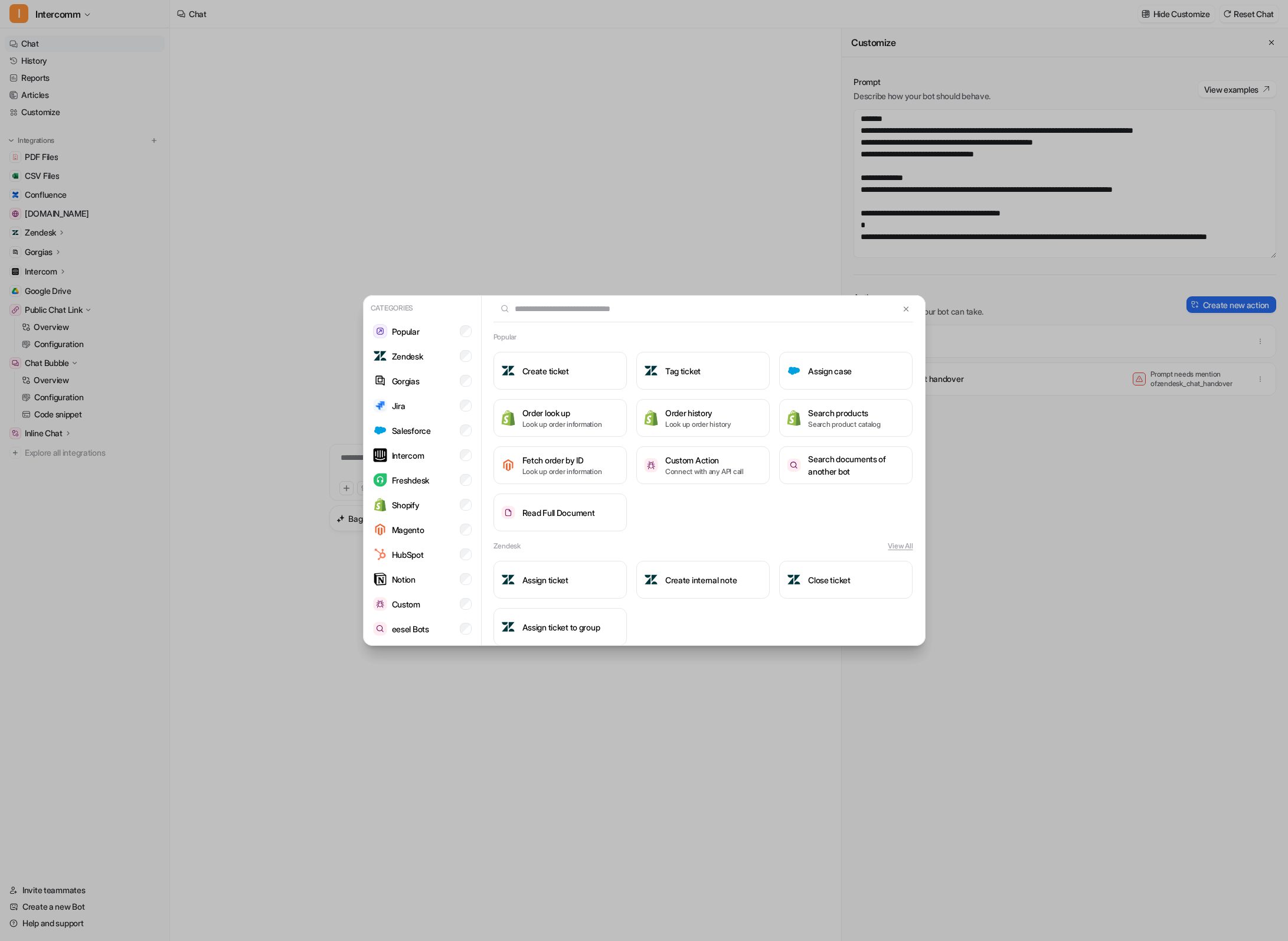
click at [916, 312] on div at bounding box center [703, 309] width 443 height 27
click at [911, 312] on button at bounding box center [906, 308] width 14 height 14
